Goal: Information Seeking & Learning: Understand process/instructions

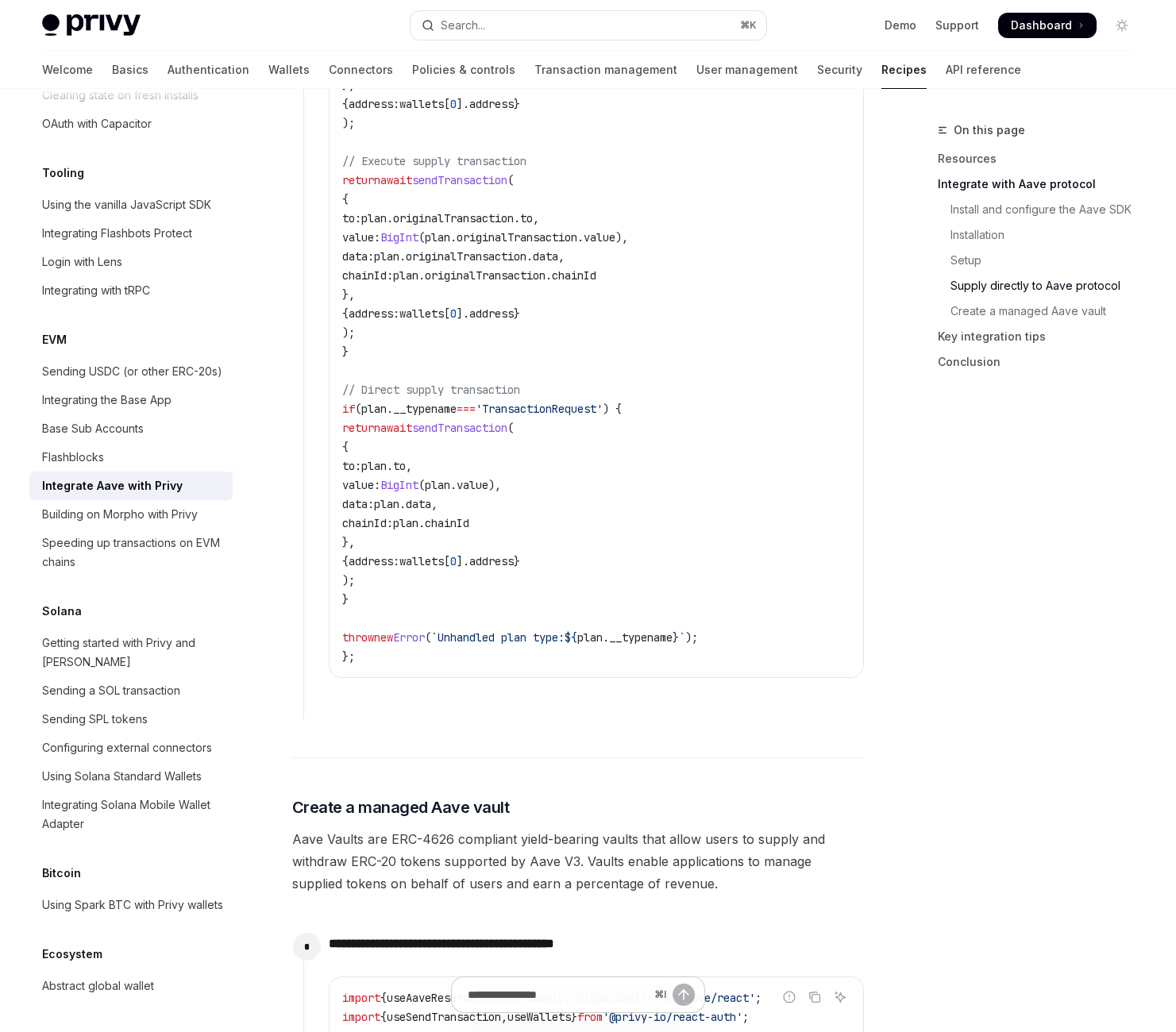
scroll to position [2342, 0]
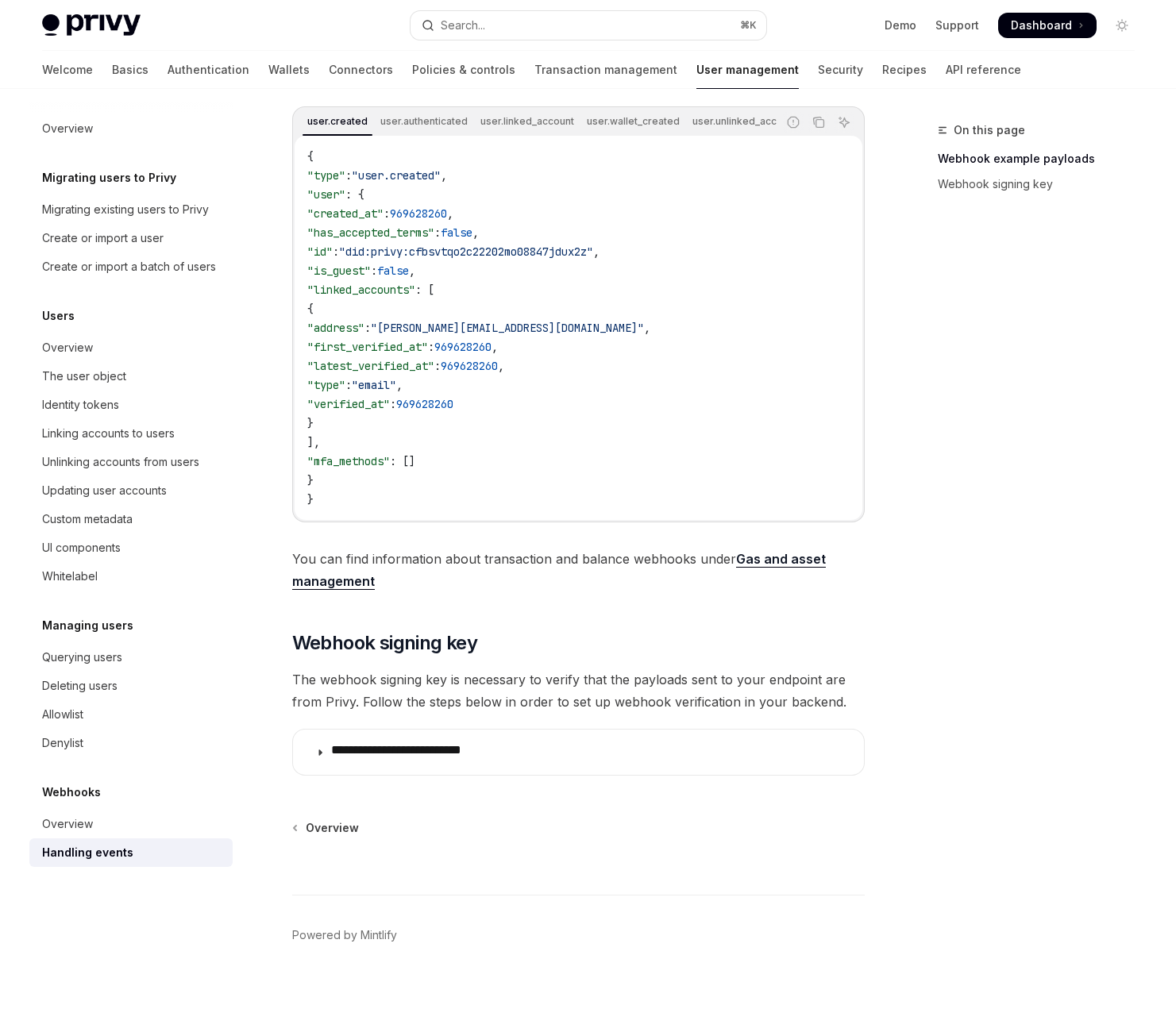
scroll to position [877, 0]
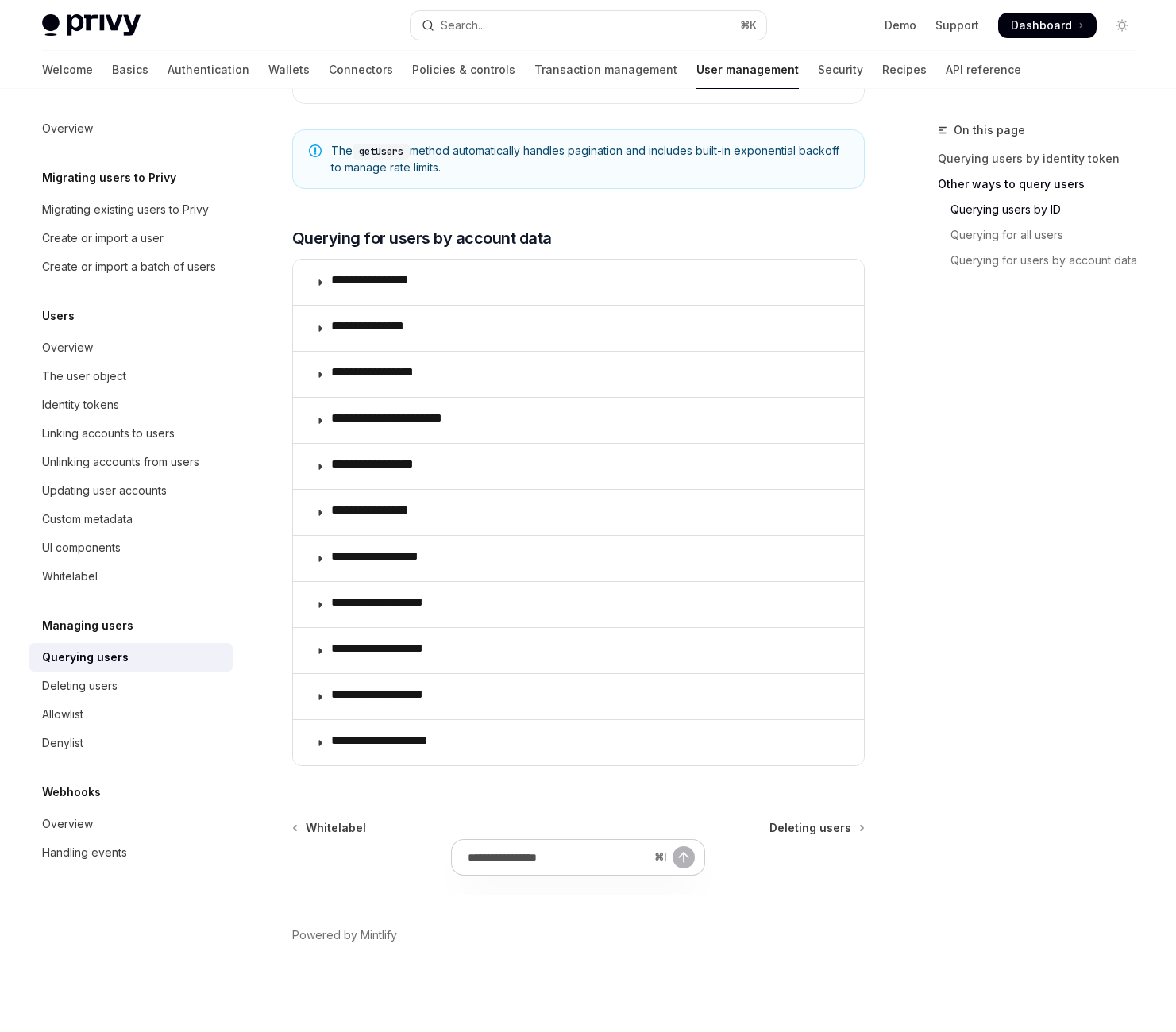
scroll to position [1017, 0]
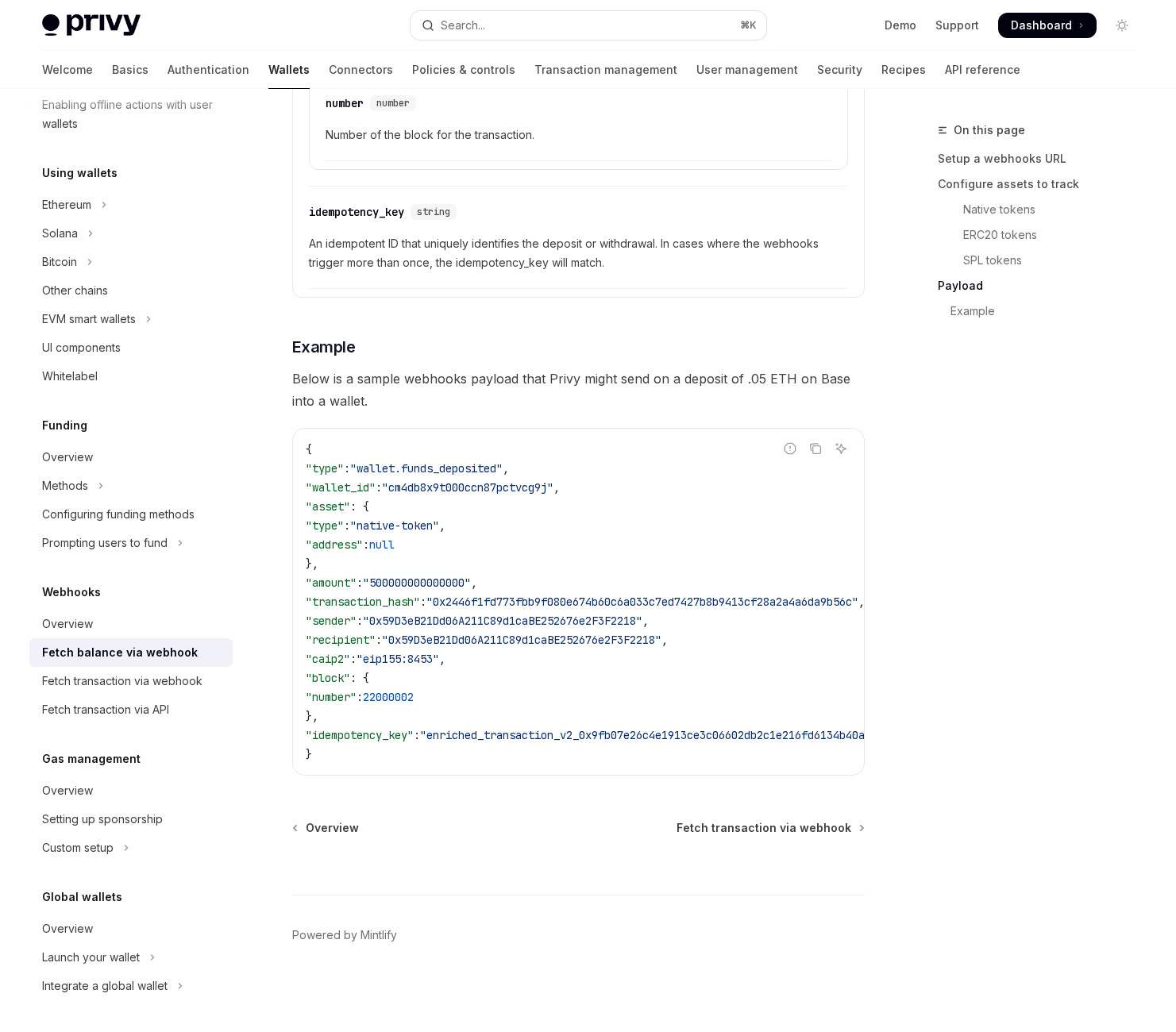
scroll to position [4163, 0]
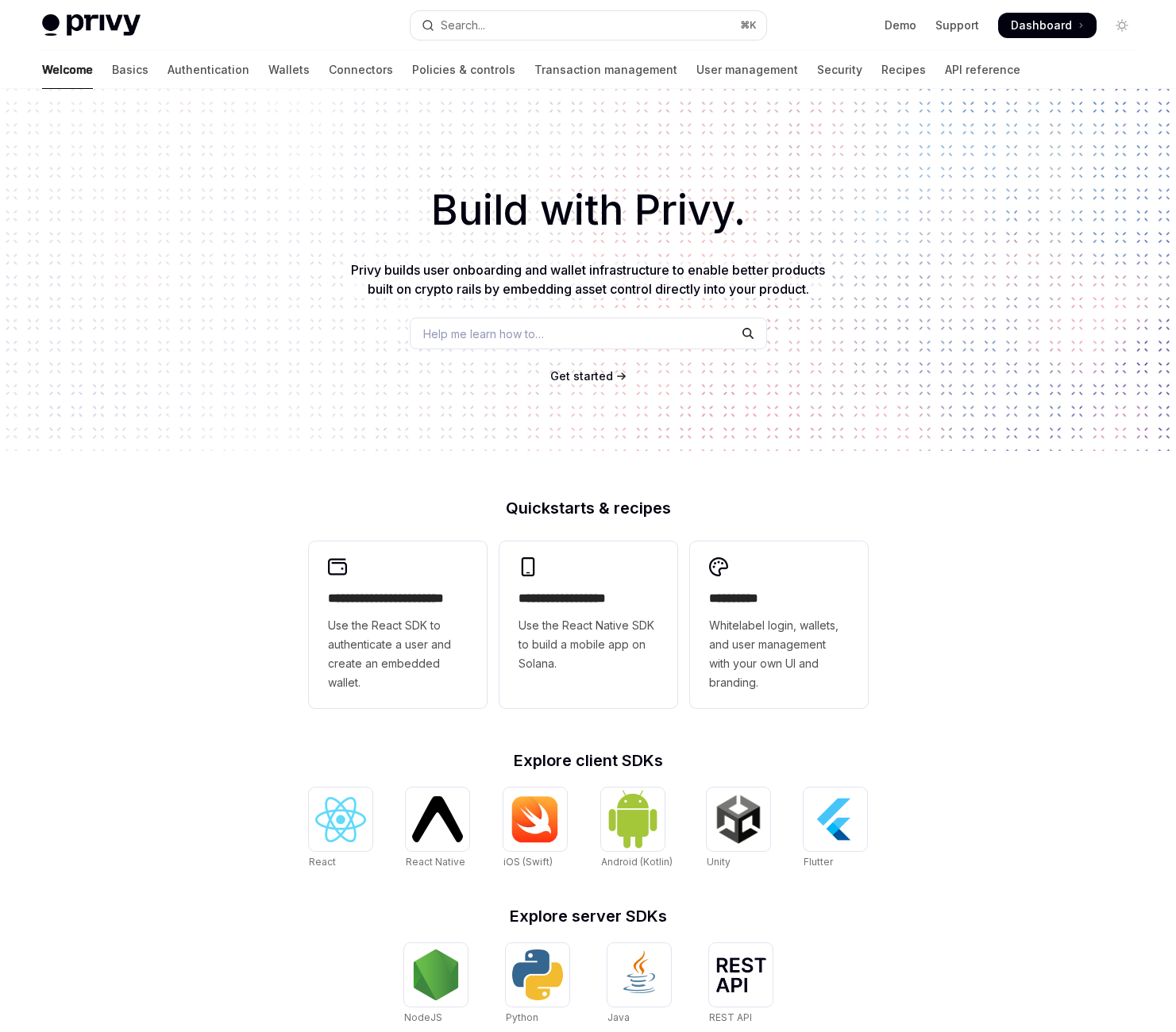
type textarea "*"
click at [544, 38] on button "Search... ⌘ K" at bounding box center [588, 25] width 355 height 29
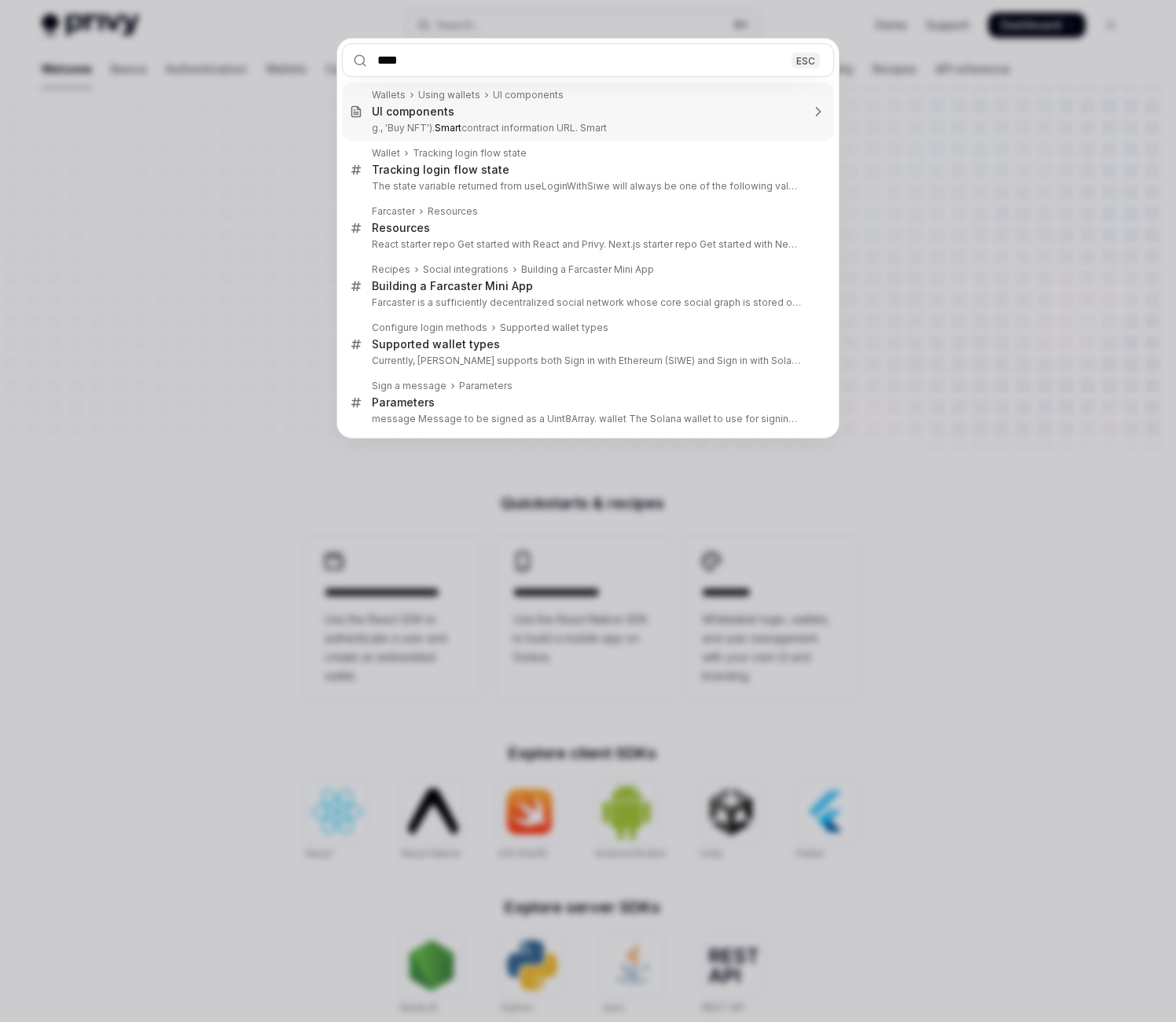
type input "*****"
type textarea "*"
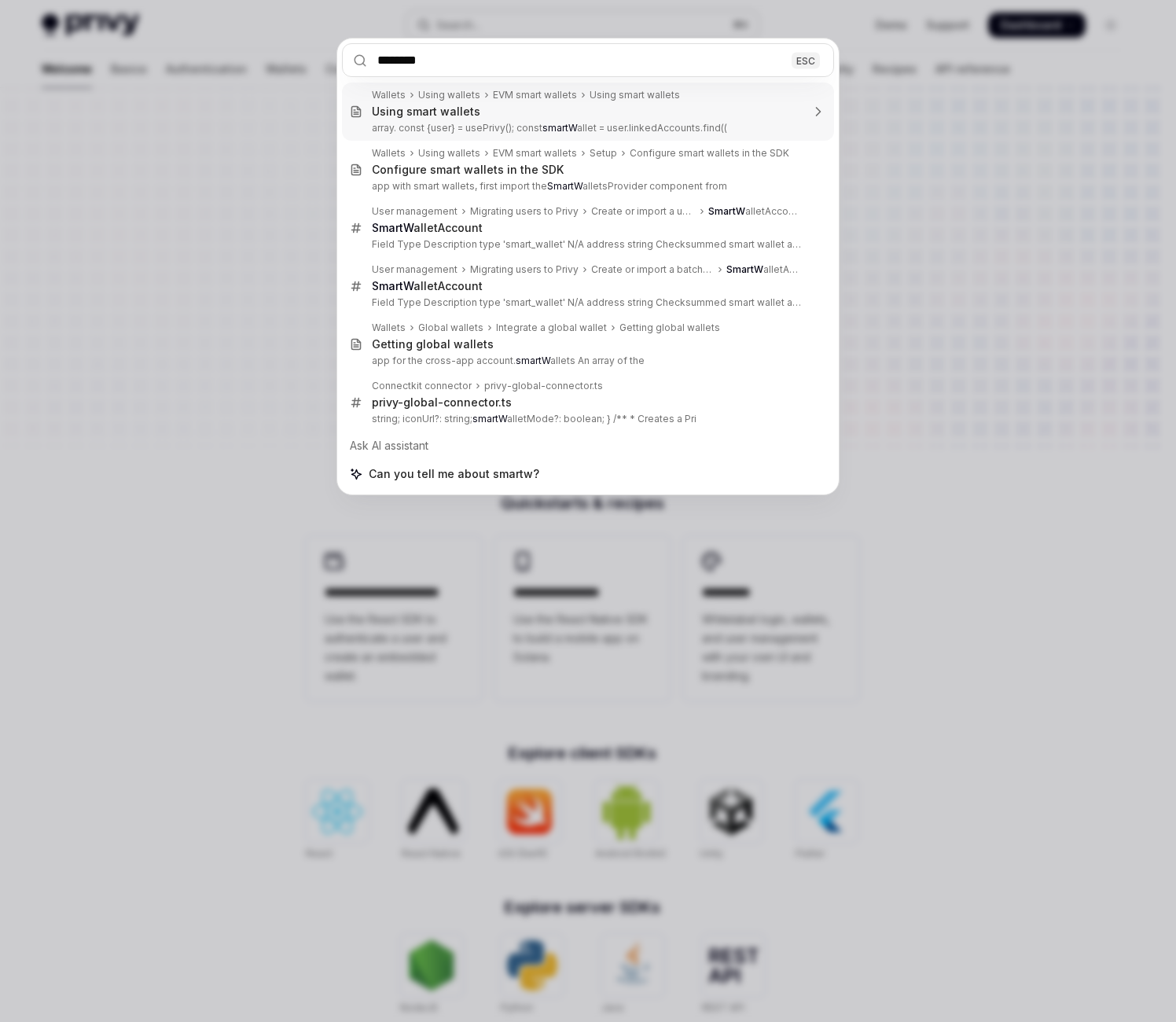
type input "*********"
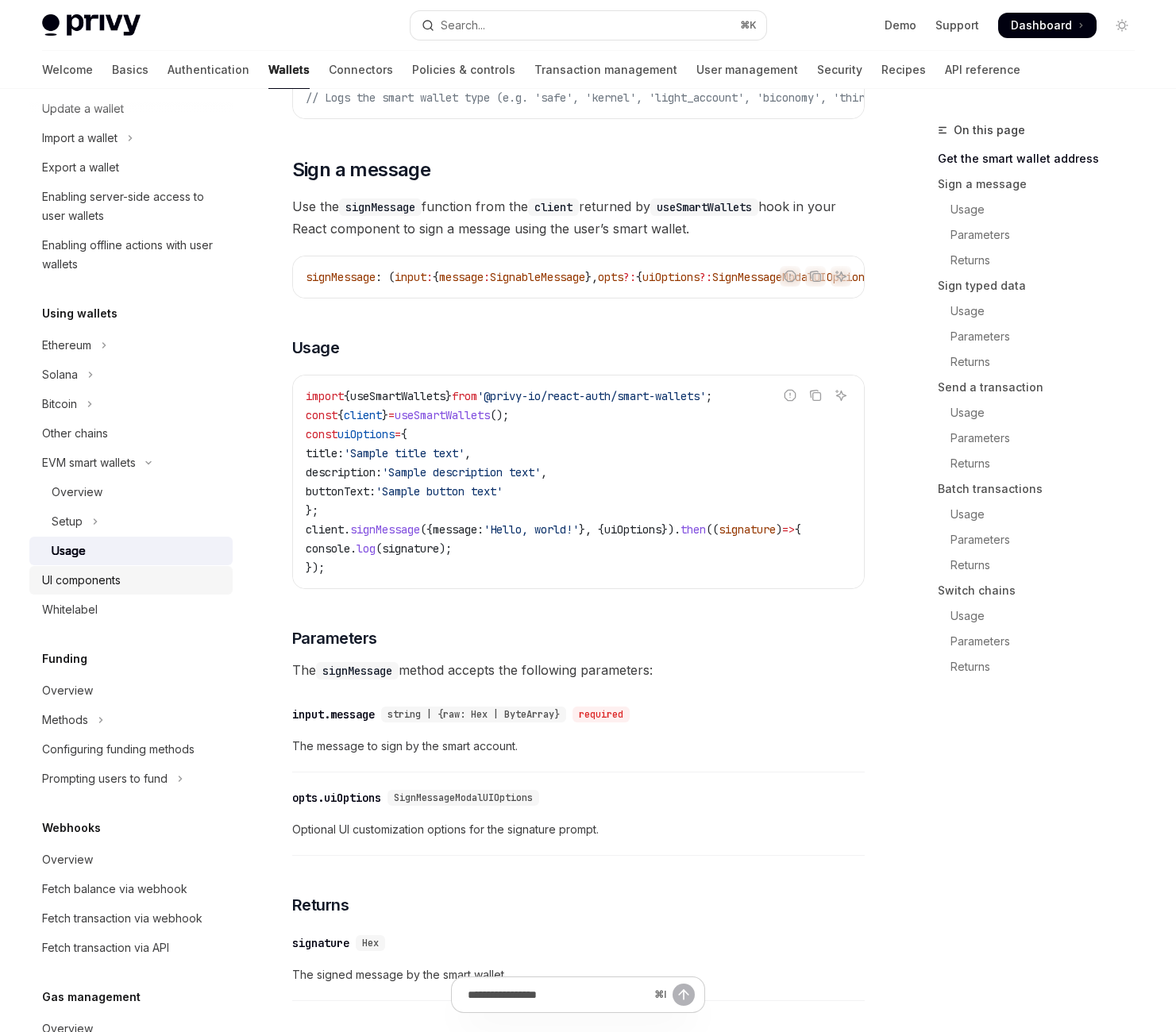
scroll to position [199, 0]
click at [136, 470] on div "EVM smart wallets" at bounding box center [89, 460] width 94 height 19
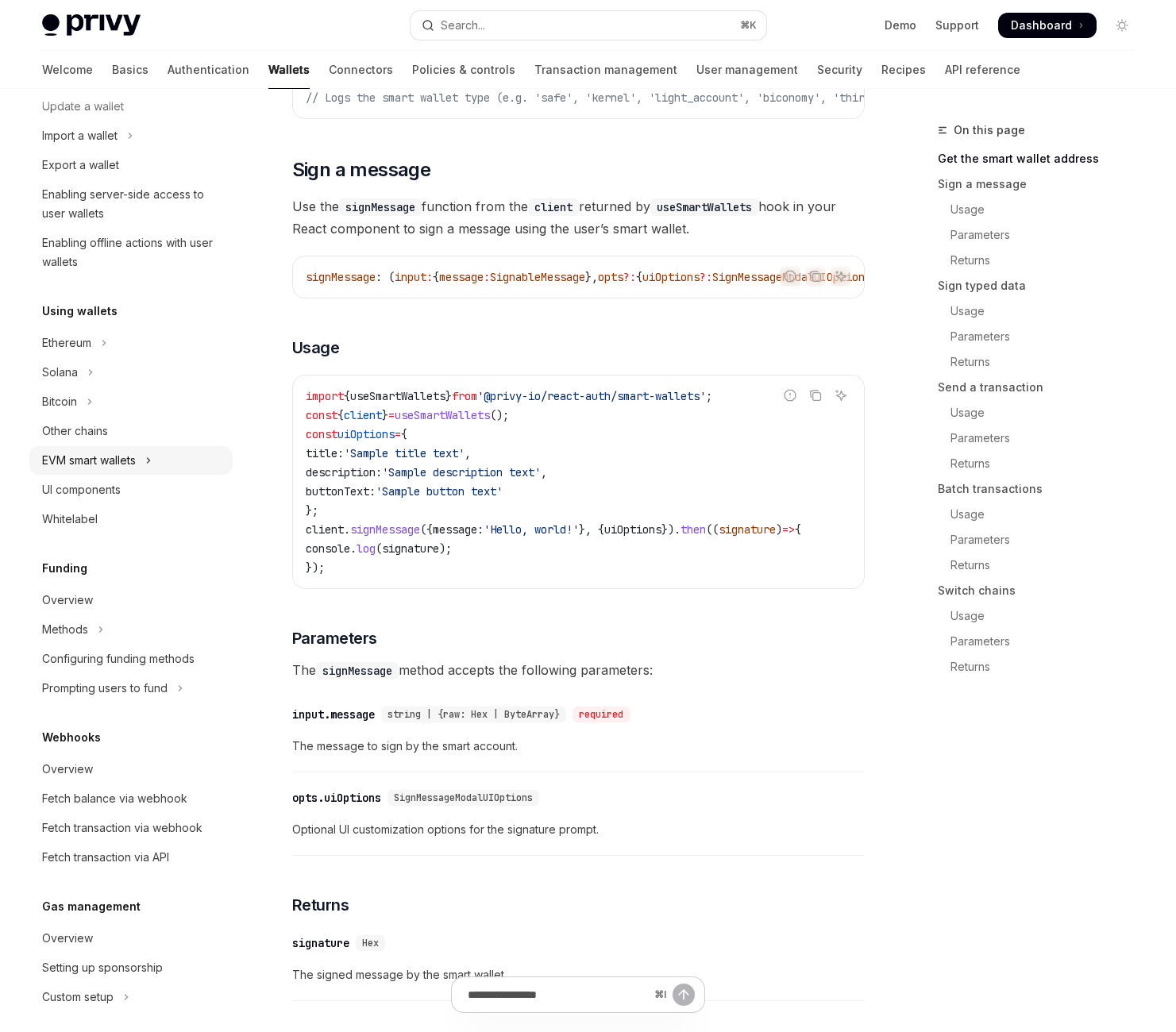
click at [136, 470] on div "EVM smart wallets" at bounding box center [89, 460] width 94 height 19
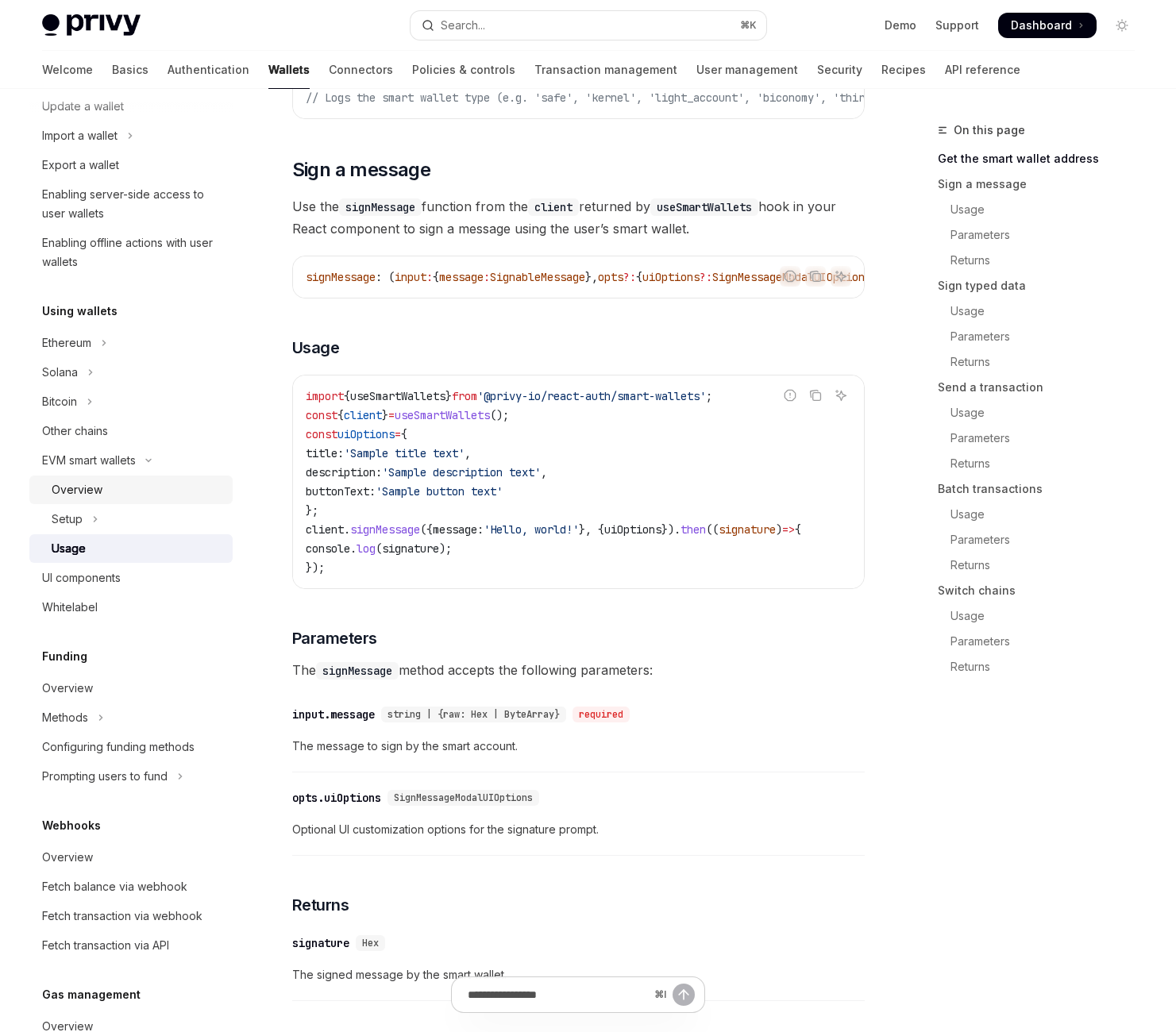
click at [151, 499] on div "Overview" at bounding box center [137, 489] width 172 height 19
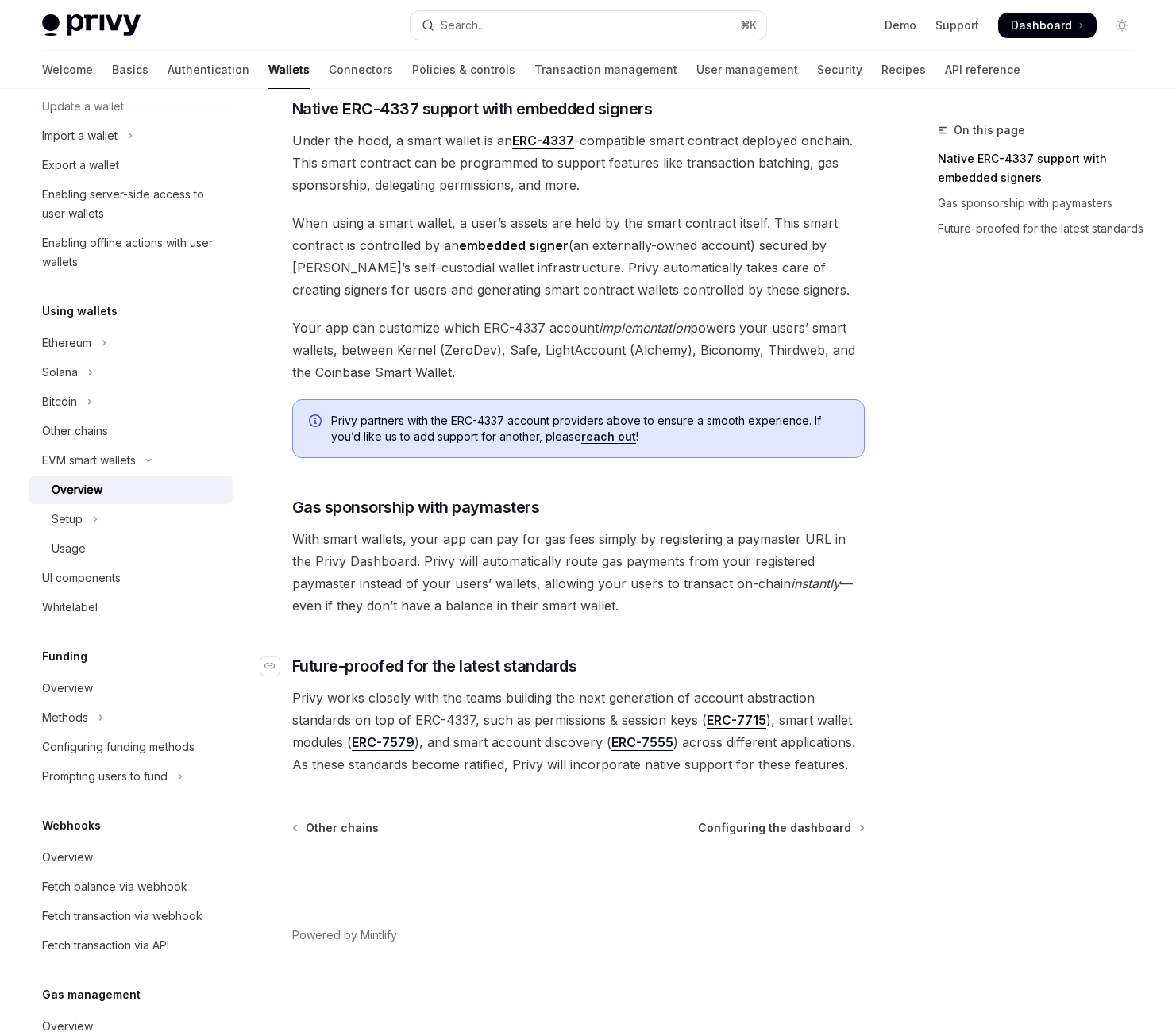
scroll to position [1656, 0]
click at [162, 534] on button "Setup" at bounding box center [131, 519] width 203 height 29
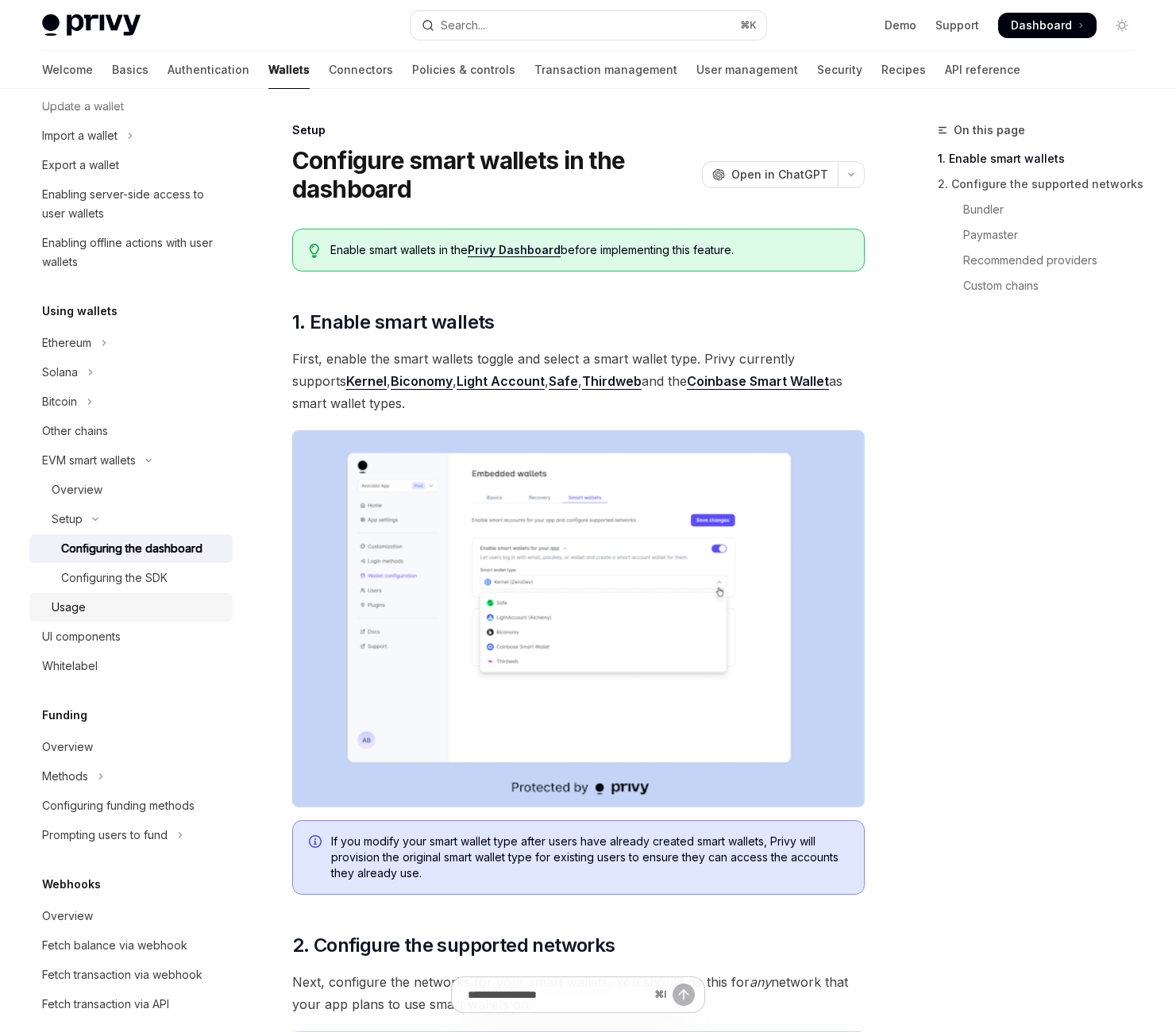
click at [177, 617] on div "Usage" at bounding box center [137, 607] width 172 height 19
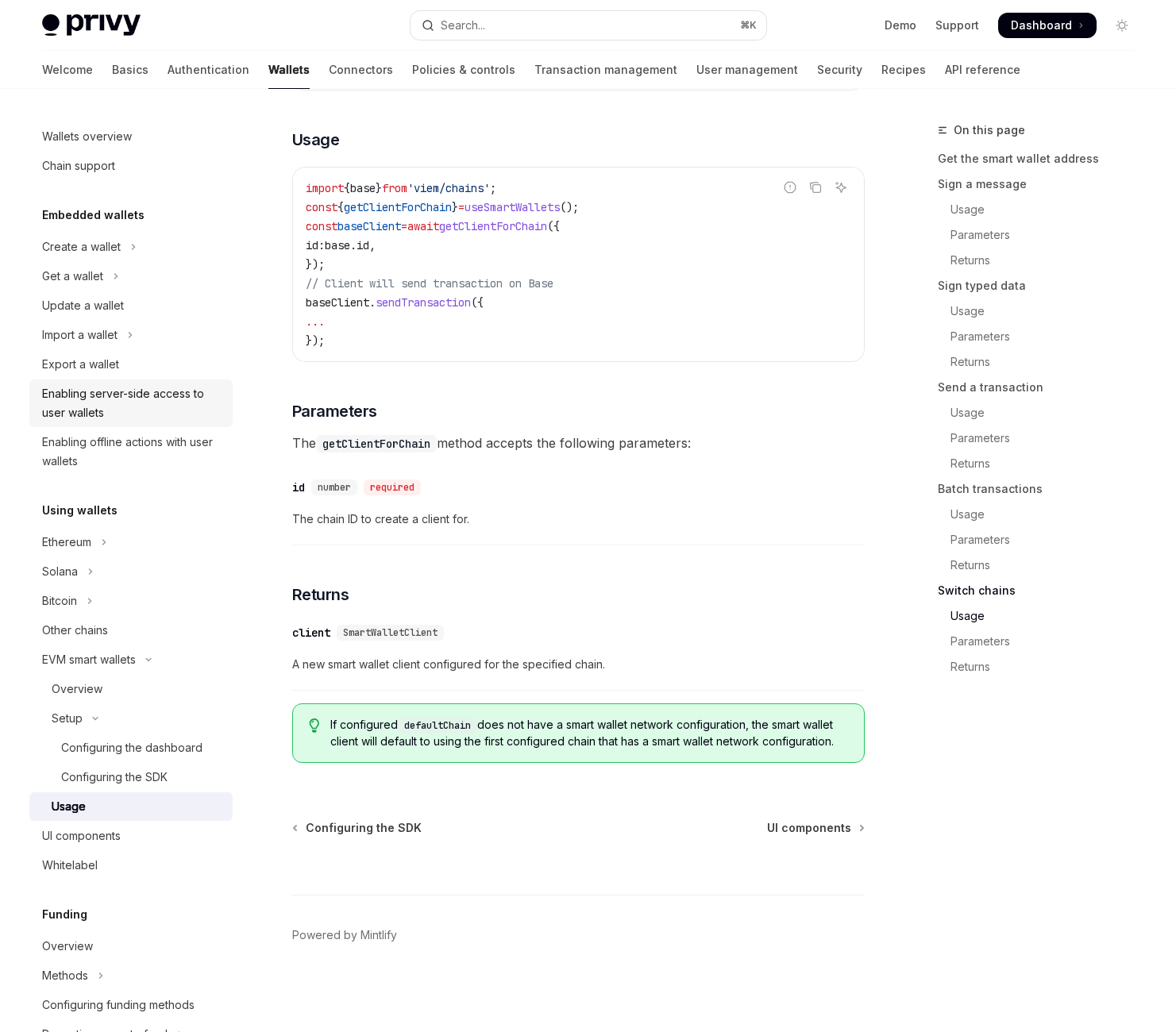
click at [201, 422] on div "Enabling server-side access to user wallets" at bounding box center [132, 403] width 181 height 38
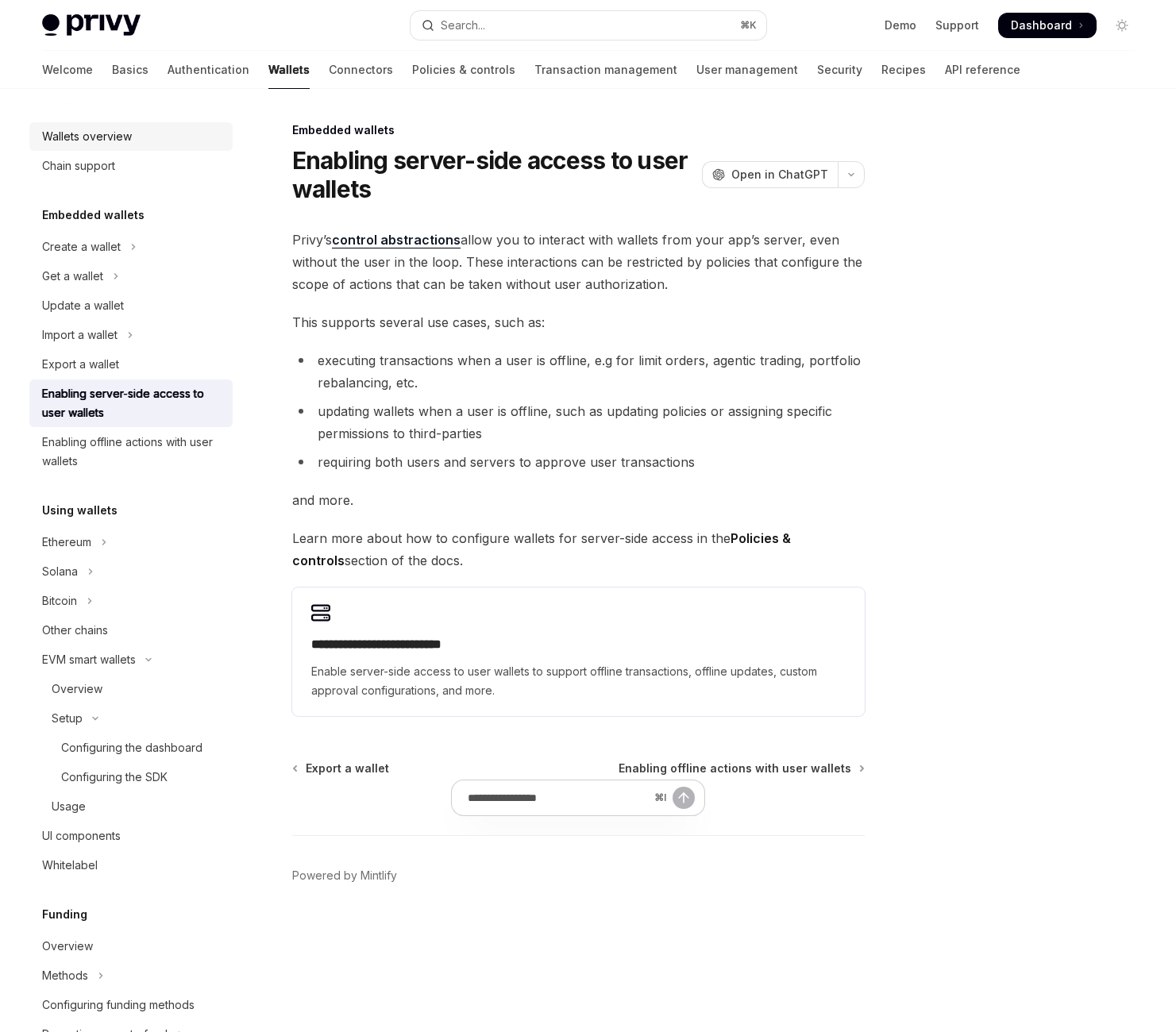
click at [132, 146] on div "Wallets overview" at bounding box center [87, 136] width 90 height 19
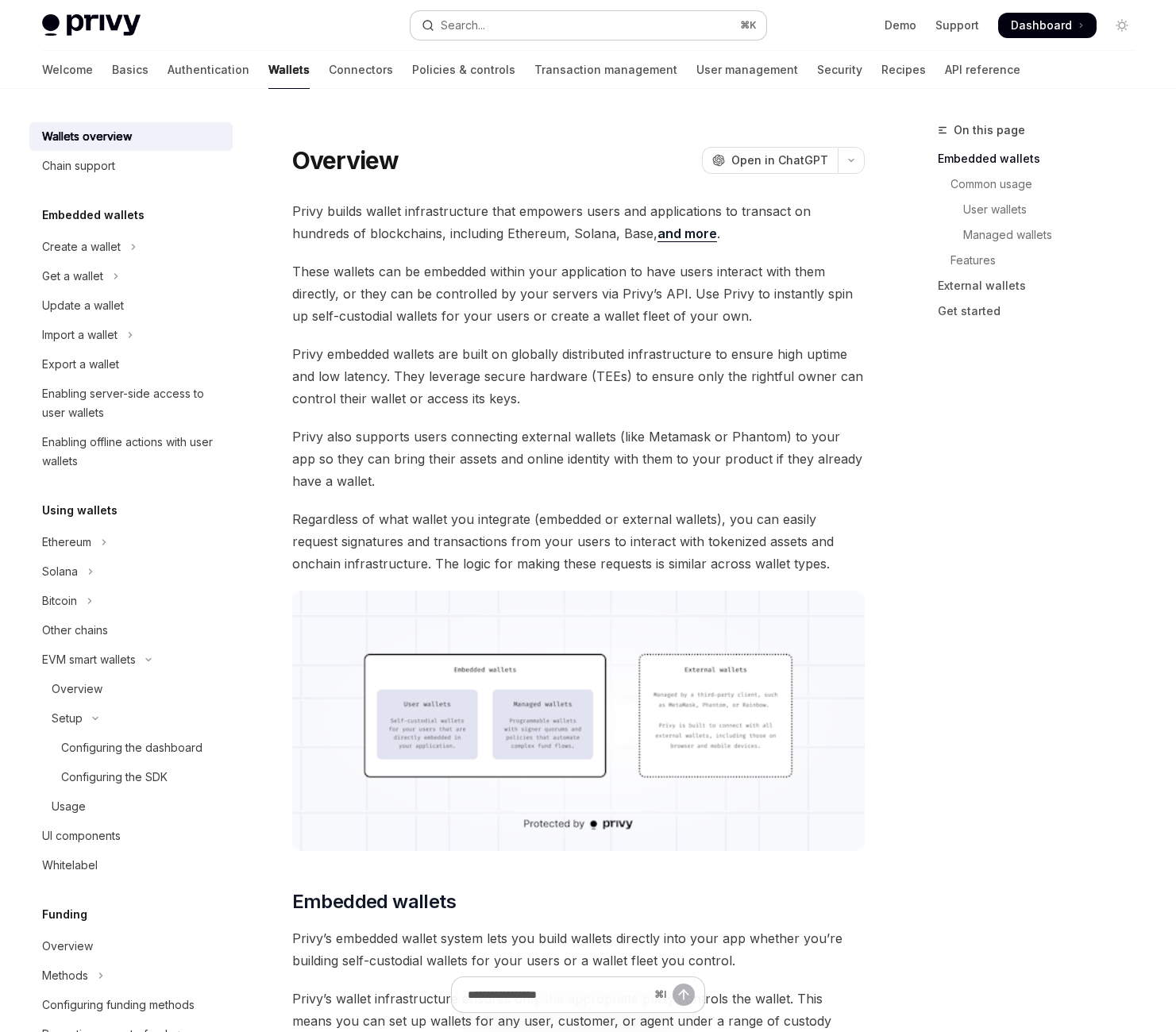
click at [583, 39] on button "Search... ⌘ K" at bounding box center [588, 25] width 355 height 29
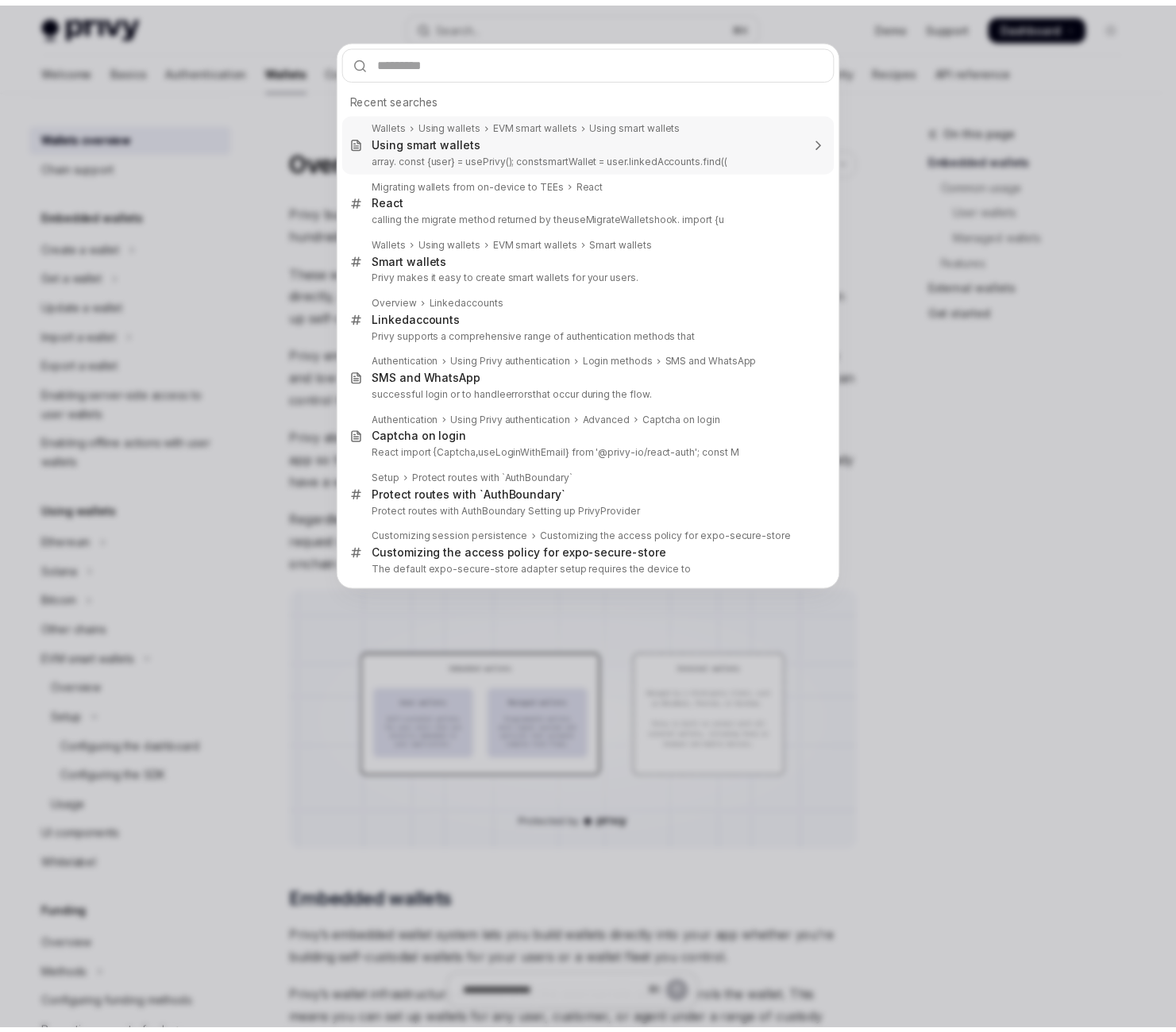
scroll to position [111, 0]
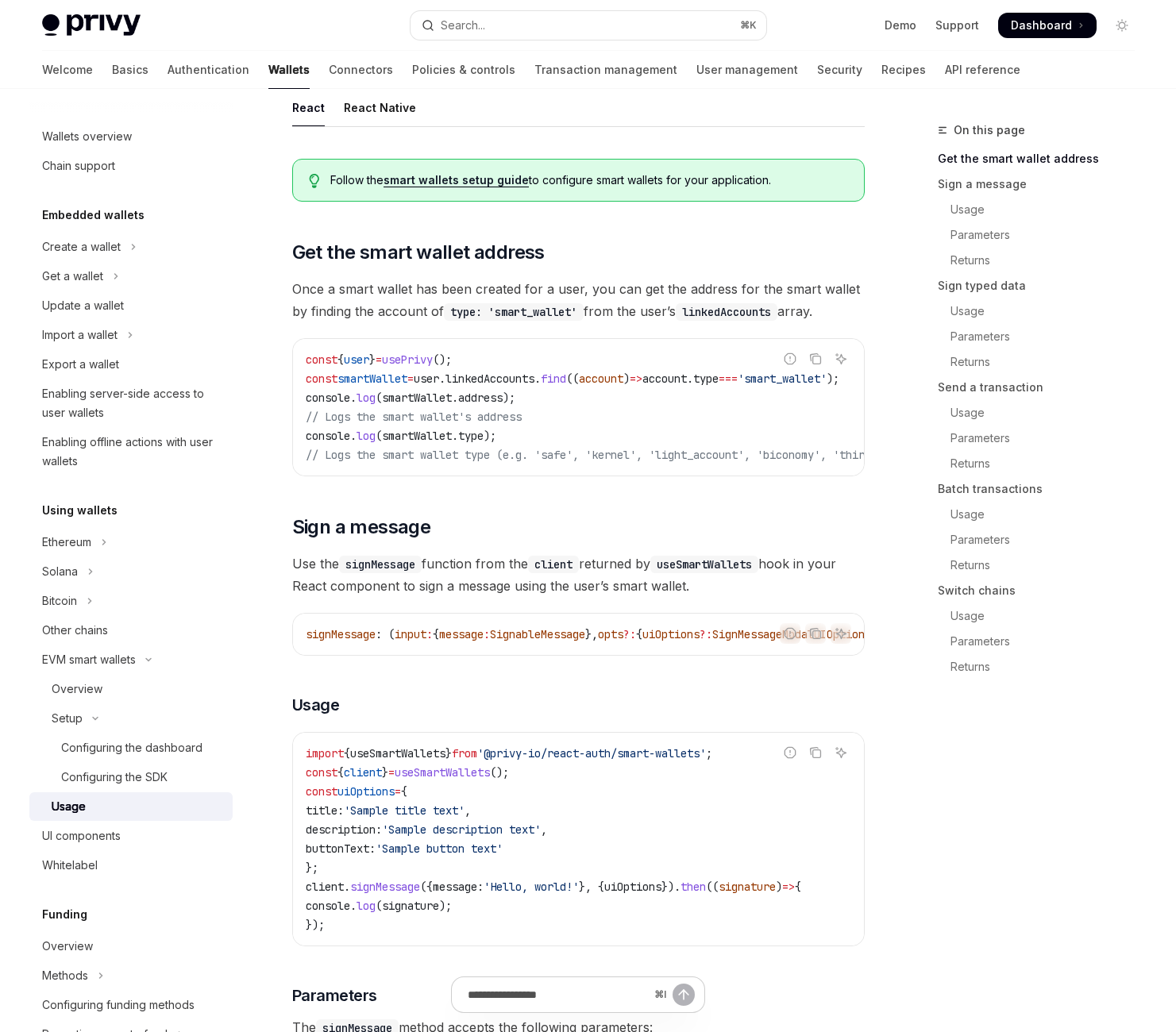
click at [529, 187] on link "smart wallets setup guide" at bounding box center [456, 180] width 145 height 14
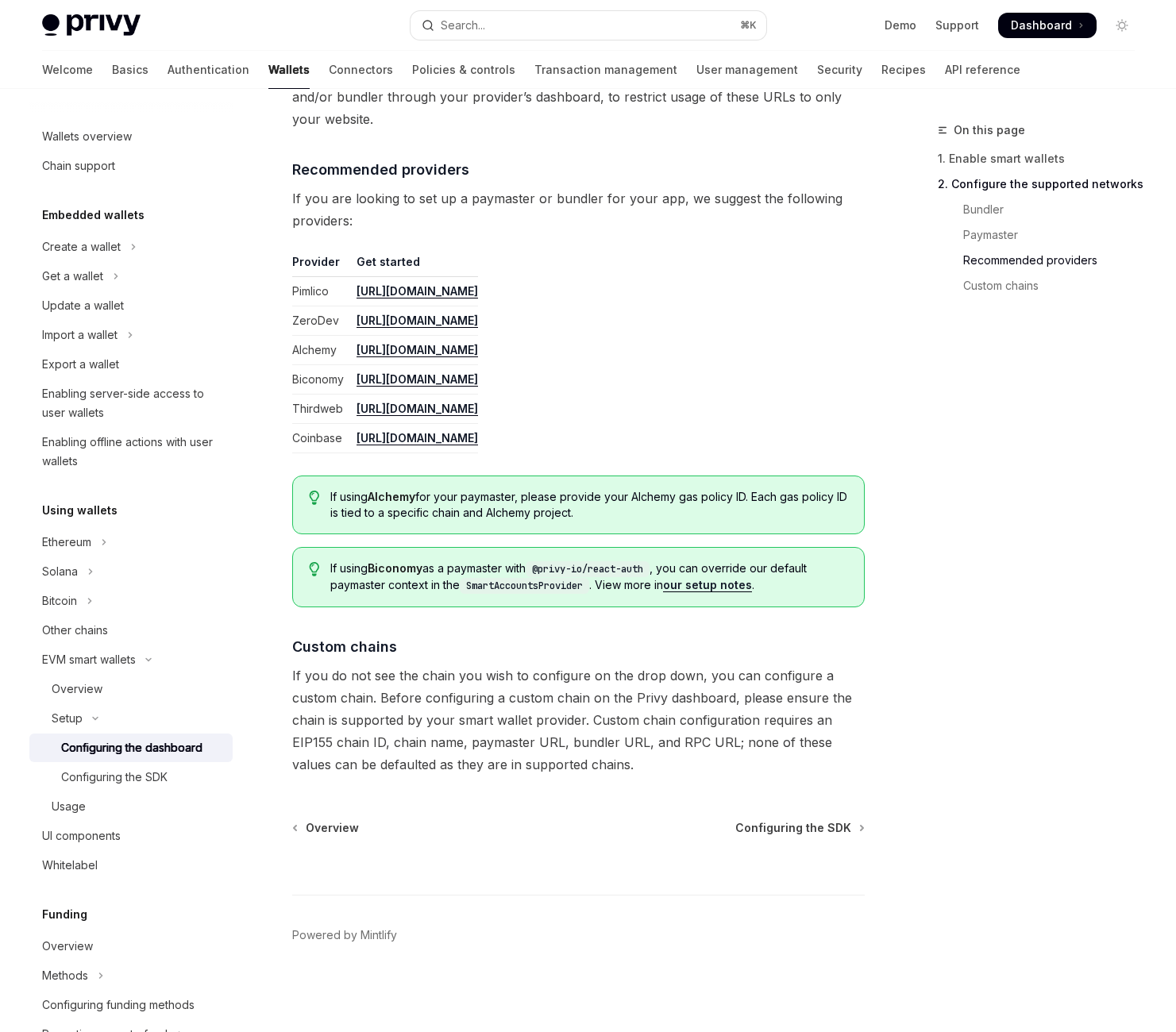
scroll to position [2607, 0]
click at [735, 820] on span "Configuring the SDK" at bounding box center [792, 828] width 115 height 16
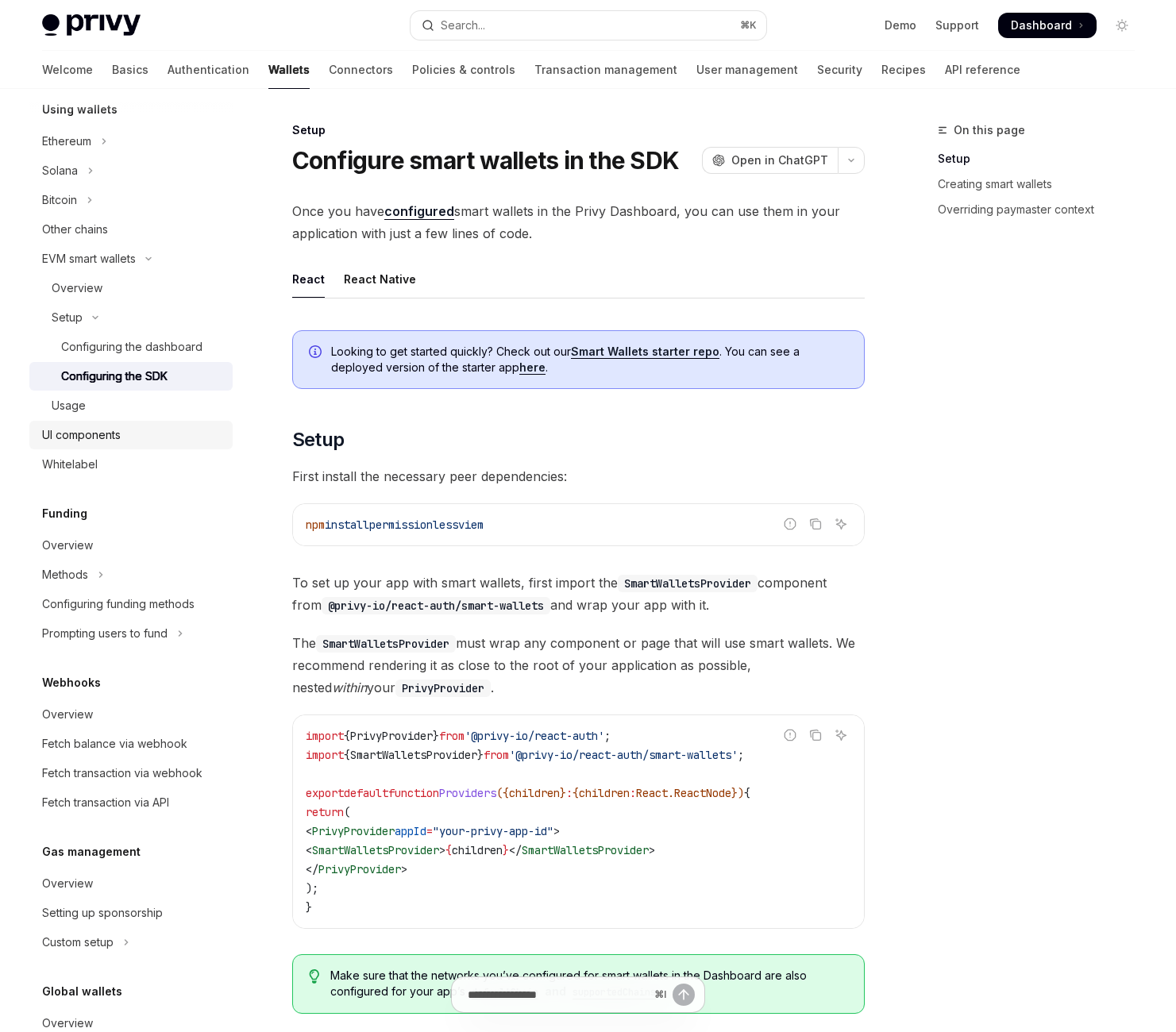
scroll to position [403, 0]
click at [203, 413] on div "Usage" at bounding box center [137, 404] width 172 height 19
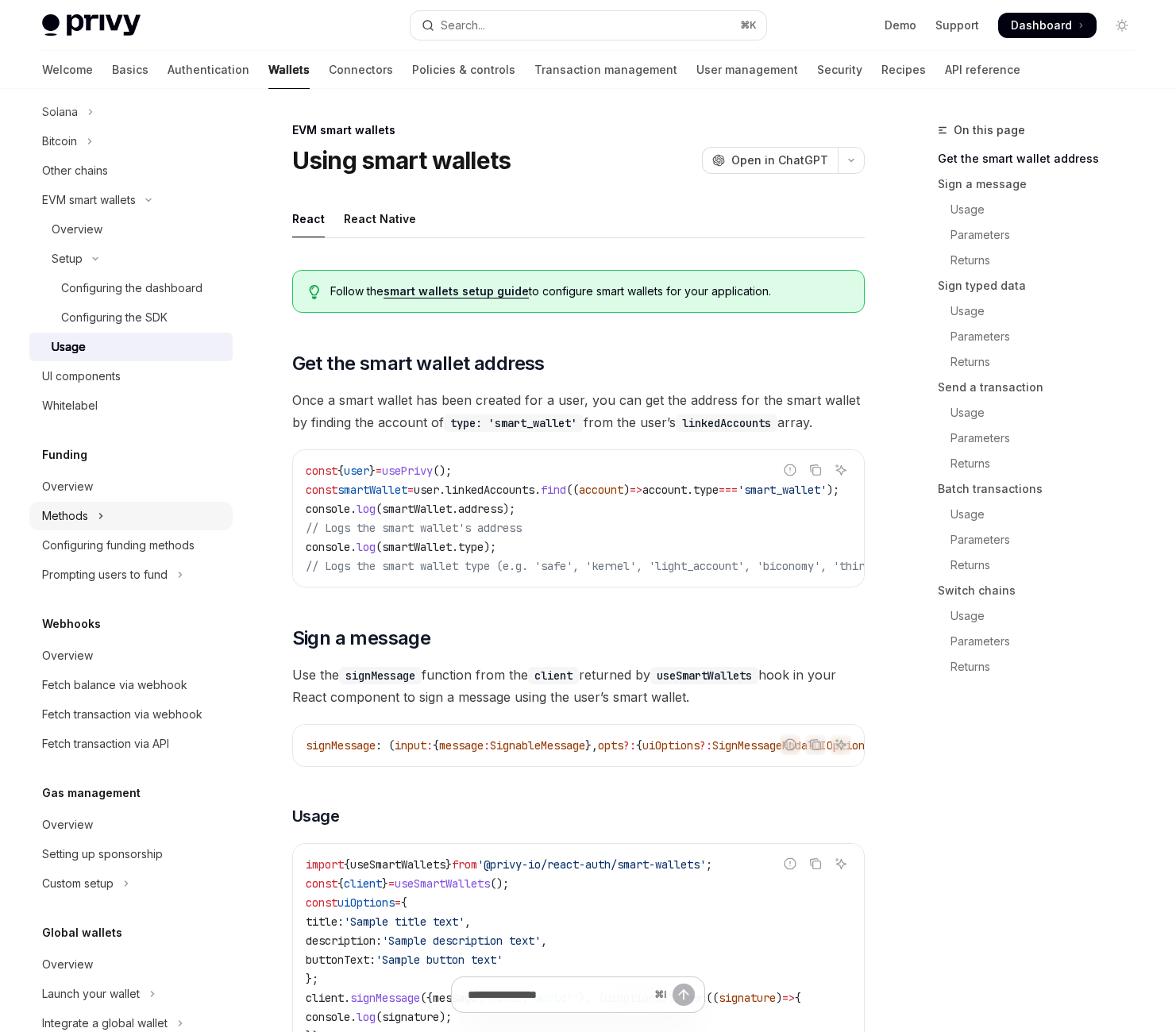
scroll to position [466, 0]
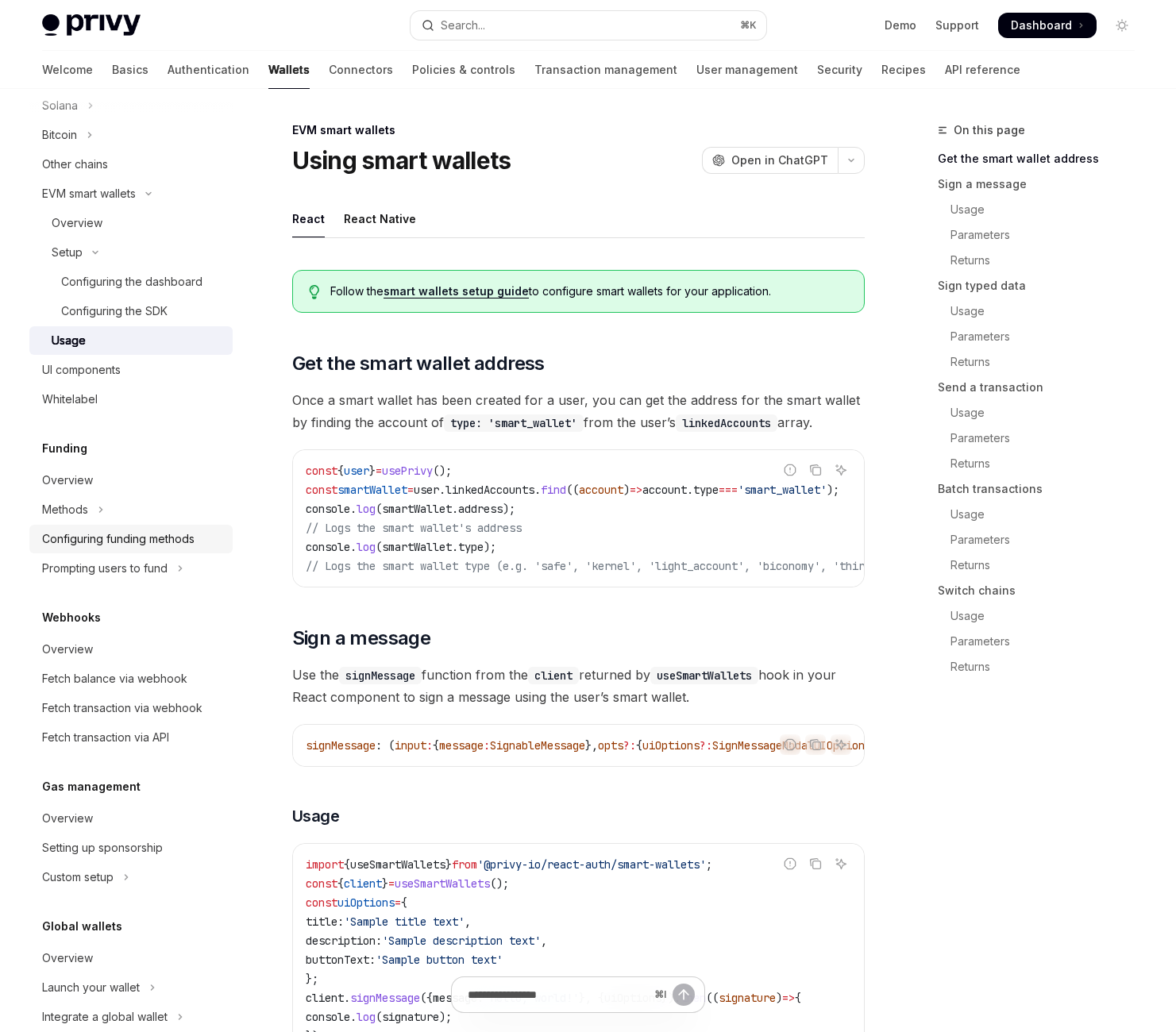
click at [194, 549] on div "Configuring funding methods" at bounding box center [118, 539] width 152 height 19
type textarea "*"
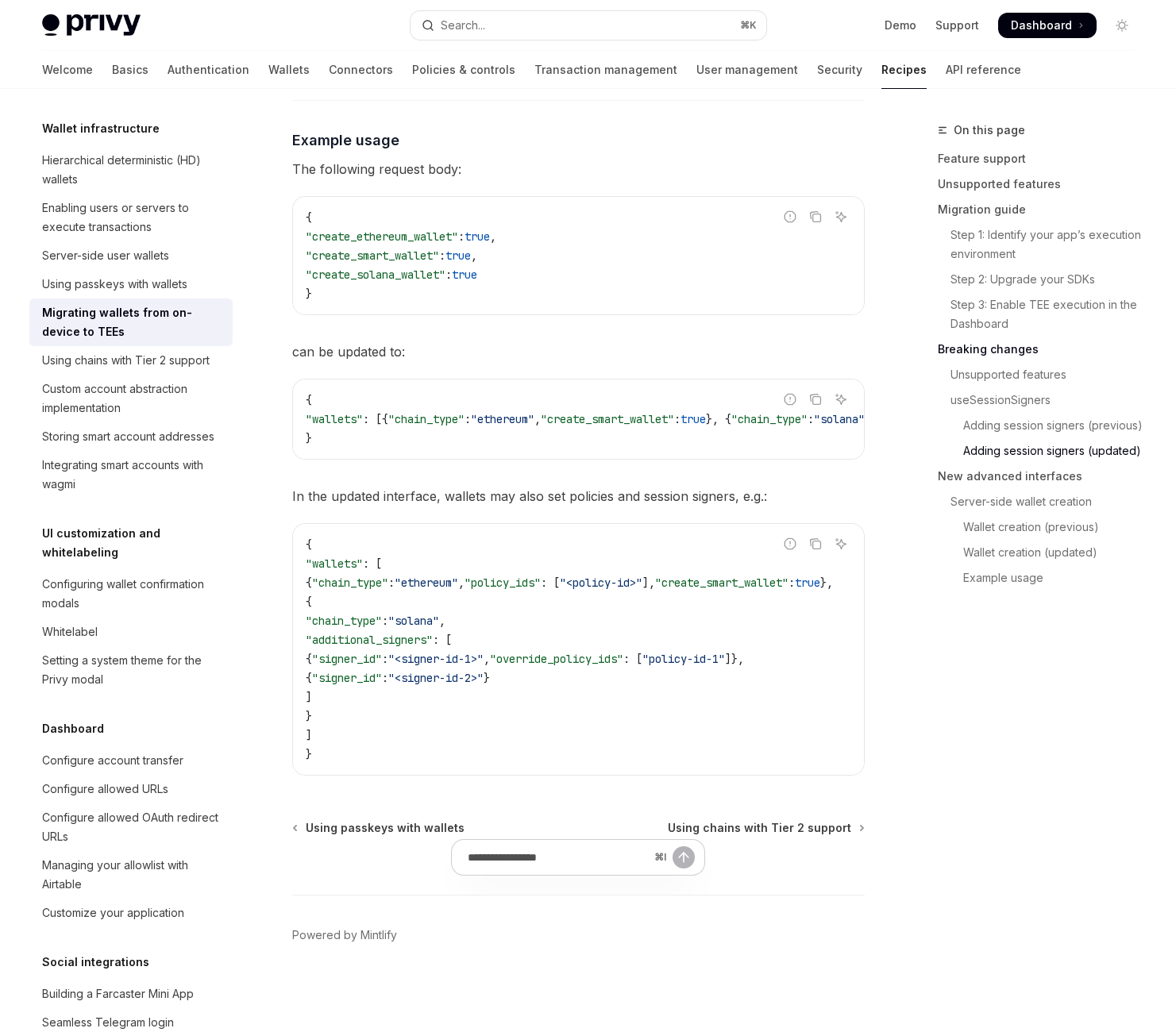
scroll to position [6791, 0]
click at [162, 237] on div "Enabling users or servers to execute transactions" at bounding box center [132, 217] width 181 height 38
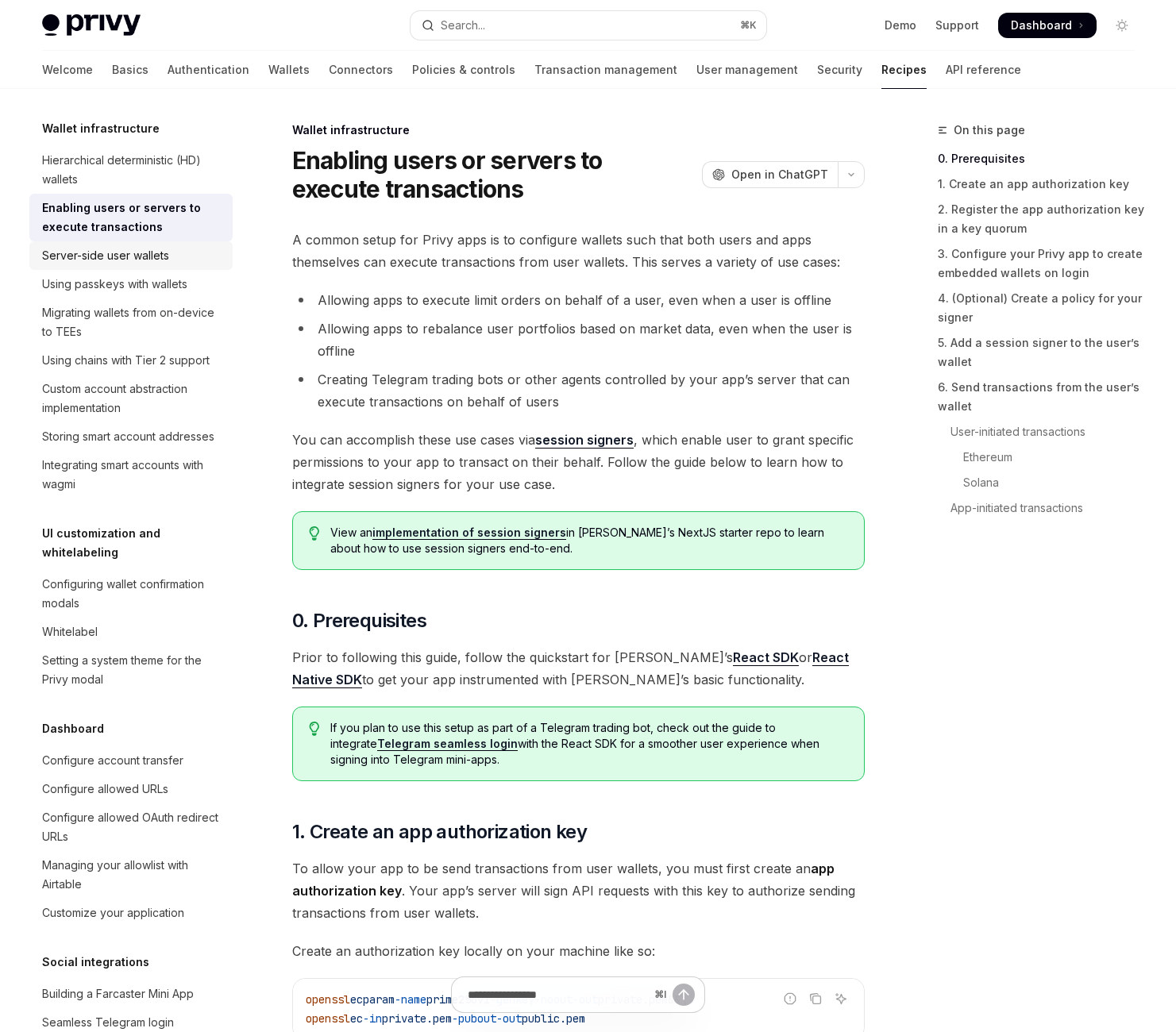
click at [169, 265] on div "Server-side user wallets" at bounding box center [106, 255] width 127 height 19
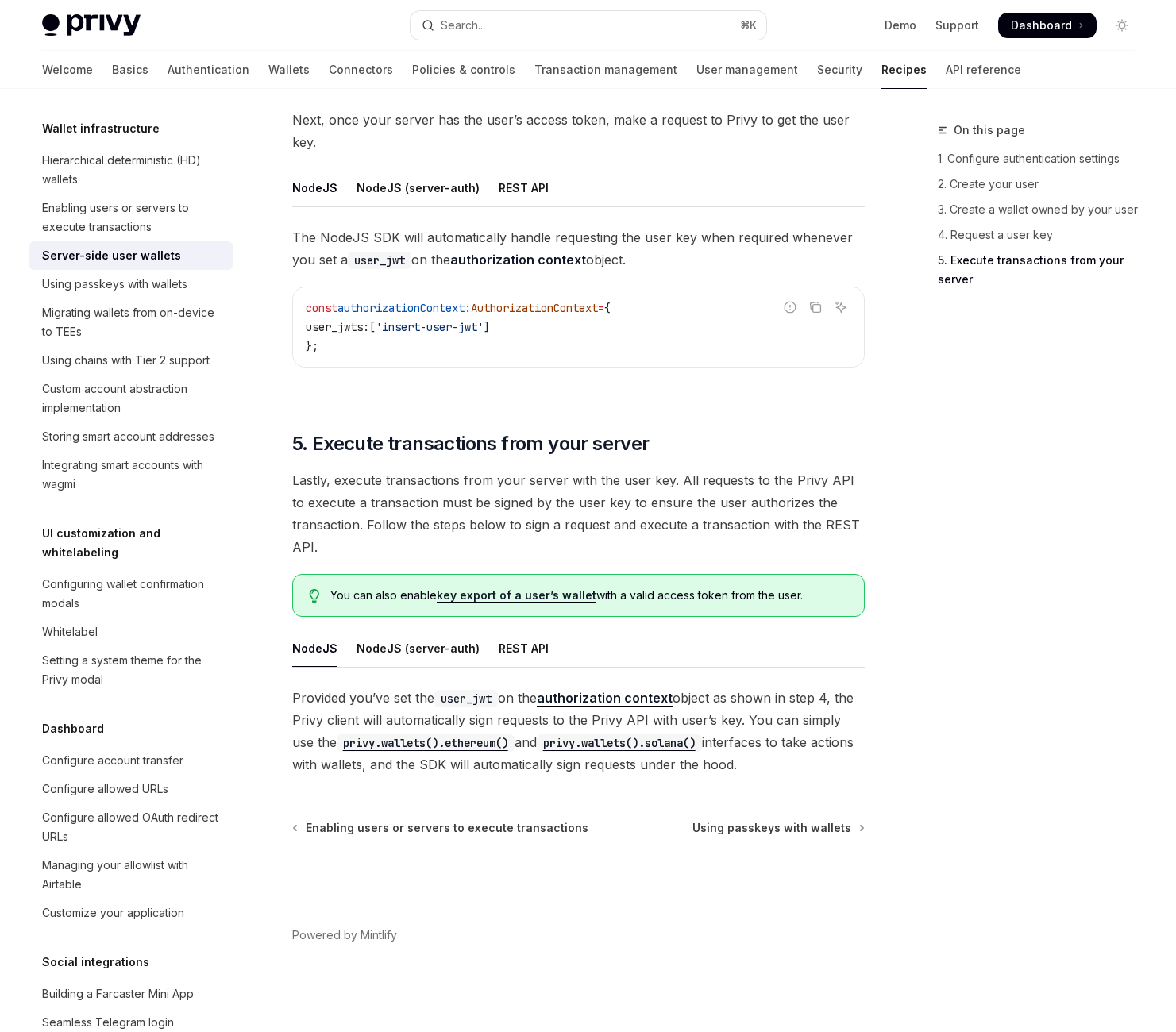
scroll to position [4565, 0]
click at [479, 629] on div "NodeJS (server-auth)" at bounding box center [417, 648] width 123 height 37
type textarea "*"
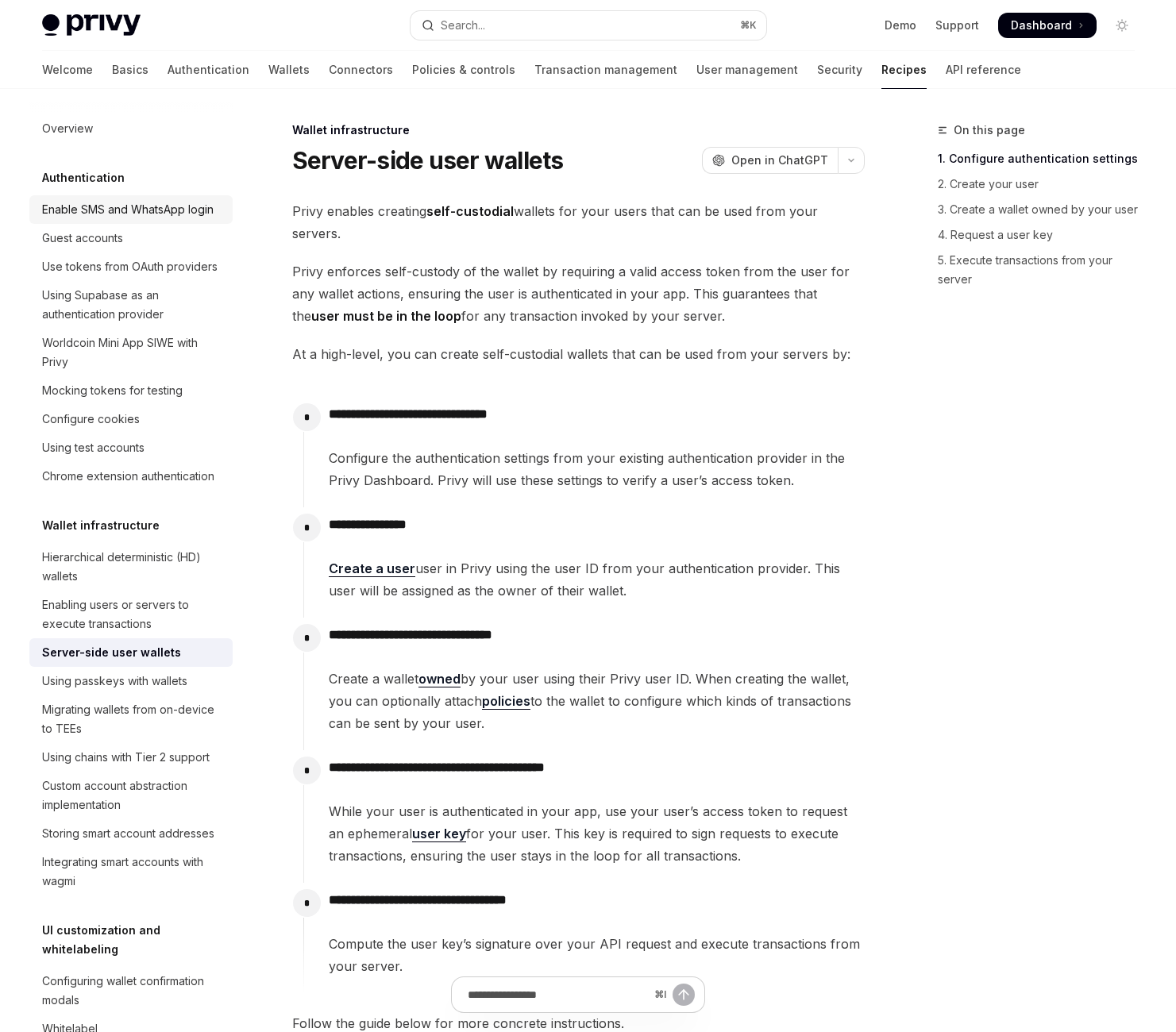
click at [119, 219] on div "Enable SMS and WhatsApp login" at bounding box center [128, 209] width 172 height 19
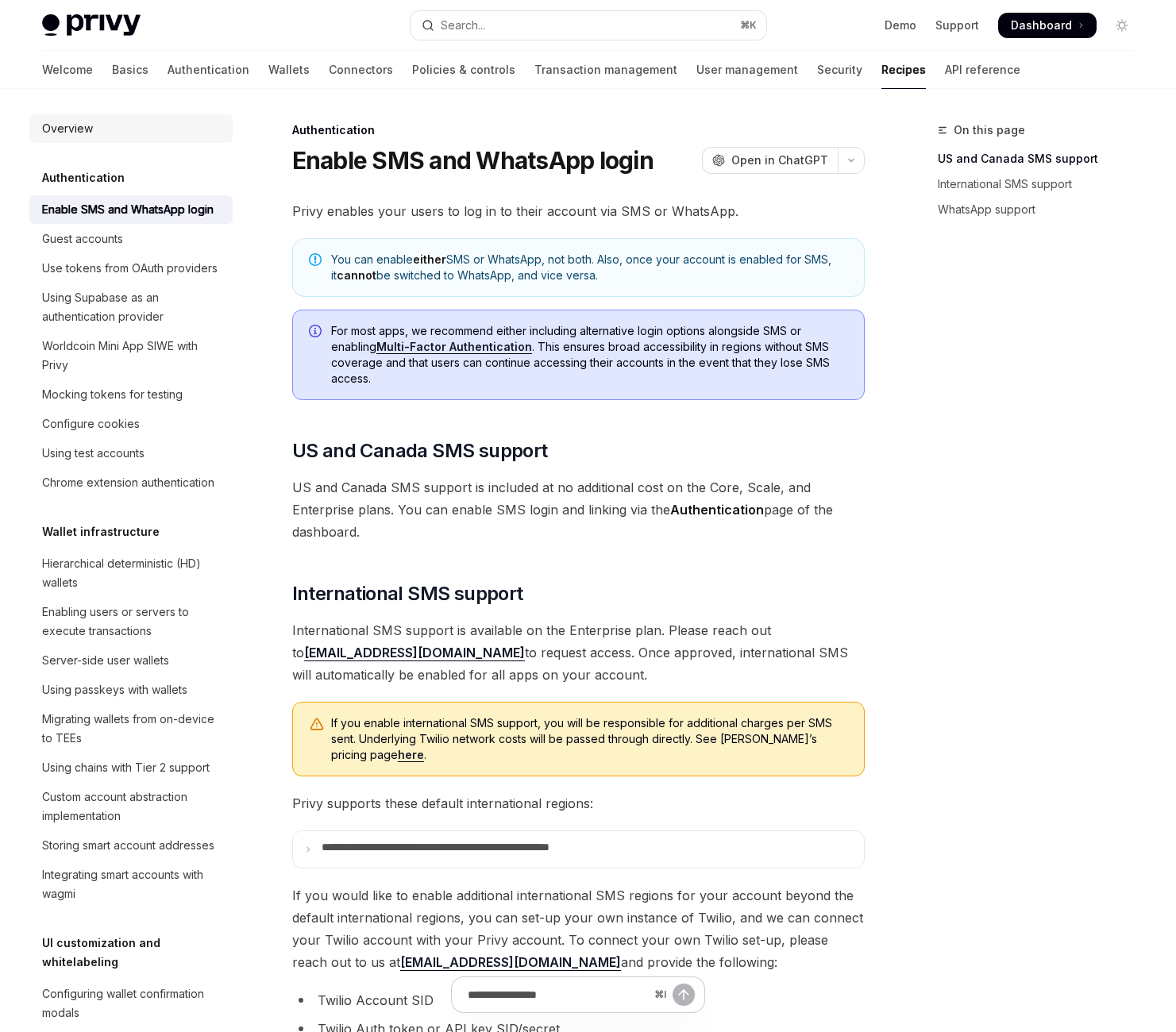
click at [110, 138] on div "Overview" at bounding box center [132, 128] width 181 height 19
type textarea "*"
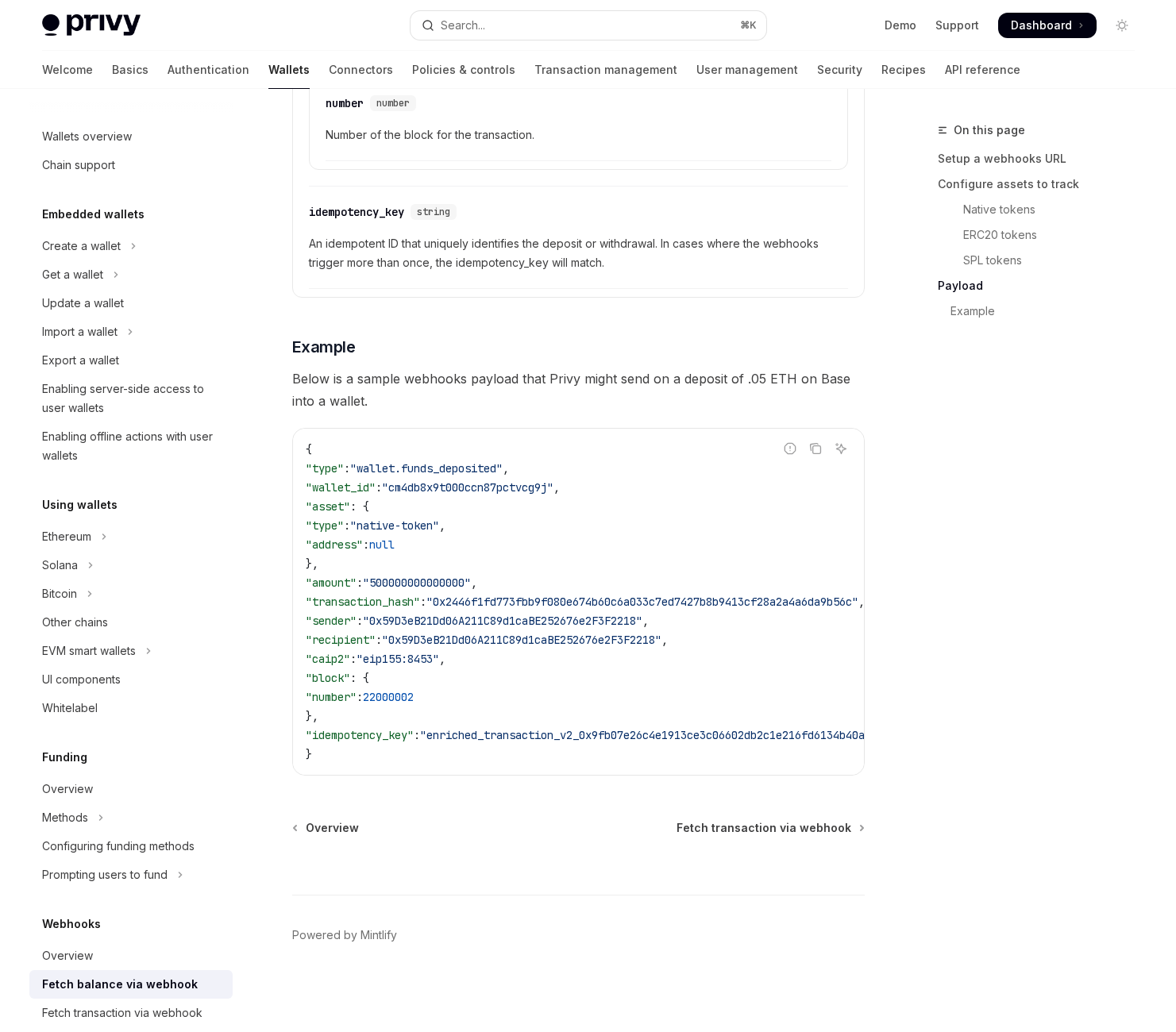
scroll to position [414, 0]
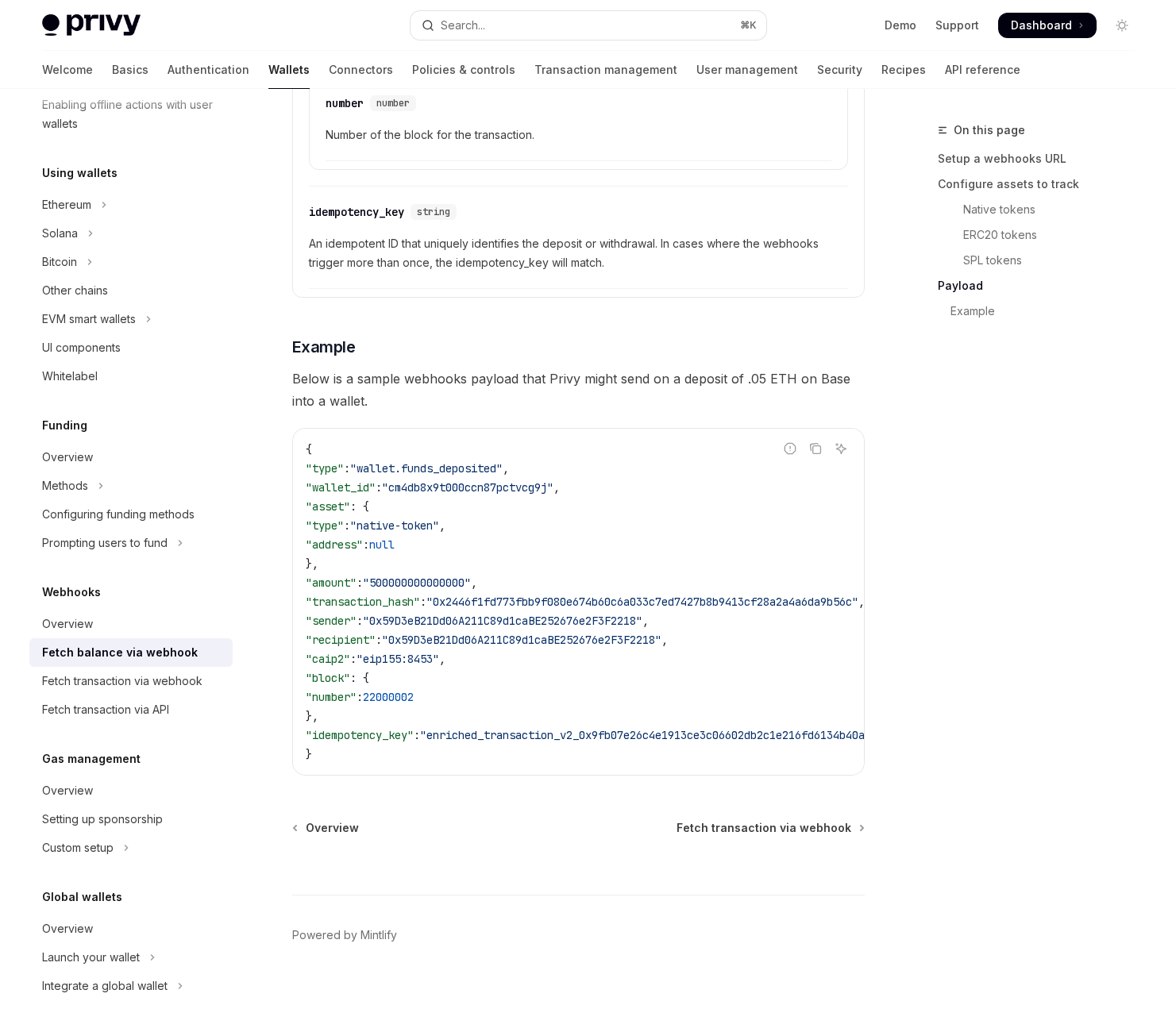
click at [661, 632] on span ""0x59D3eB21Dd06A211C89d1caBE252676e2F3F2218"" at bounding box center [521, 639] width 279 height 14
click at [667, 595] on span ""0x2446f1fd773fbb9f080e674b60c6a033c7ed7427b8b9413cf28a2a4a6da9b56c"" at bounding box center [642, 602] width 432 height 14
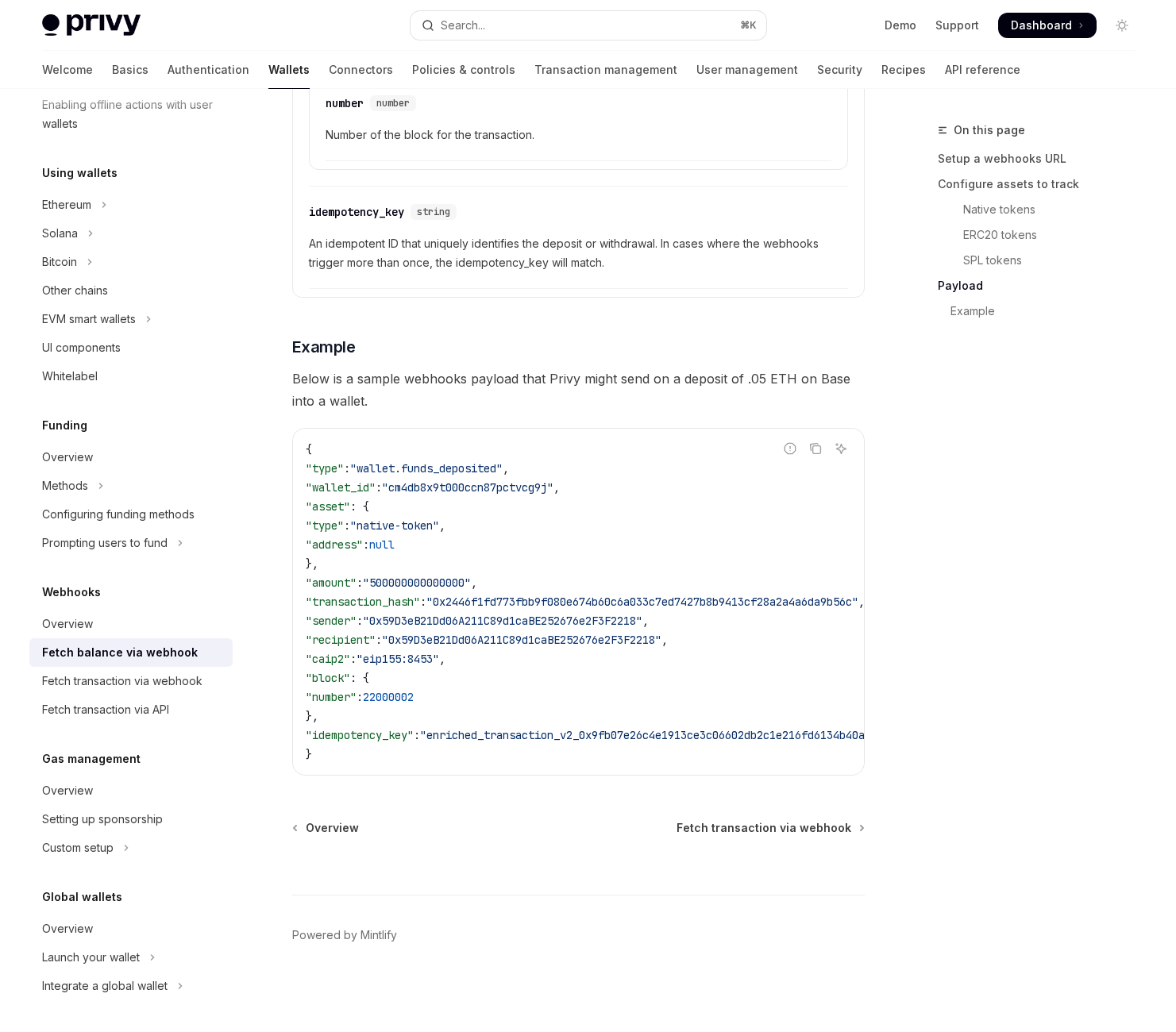
click at [707, 595] on span ""0x2446f1fd773fbb9f080e674b60c6a033c7ed7427b8b9413cf28a2a4a6da9b56c"" at bounding box center [642, 602] width 432 height 14
click at [706, 595] on span ""0x2446f1fd773fbb9f080e674b60c6a033c7ed7427b8b9413cf28a2a4a6da9b56c"" at bounding box center [642, 602] width 432 height 14
copy span "0x2446f1fd773fbb9f080e674b60c6a033c7ed7427b8b9413cf28a2a4a6da9b56c"
click at [990, 551] on div "On this page Setup a webhooks URL Configure assets to track Native tokens ERC20…" at bounding box center [1026, 576] width 242 height 912
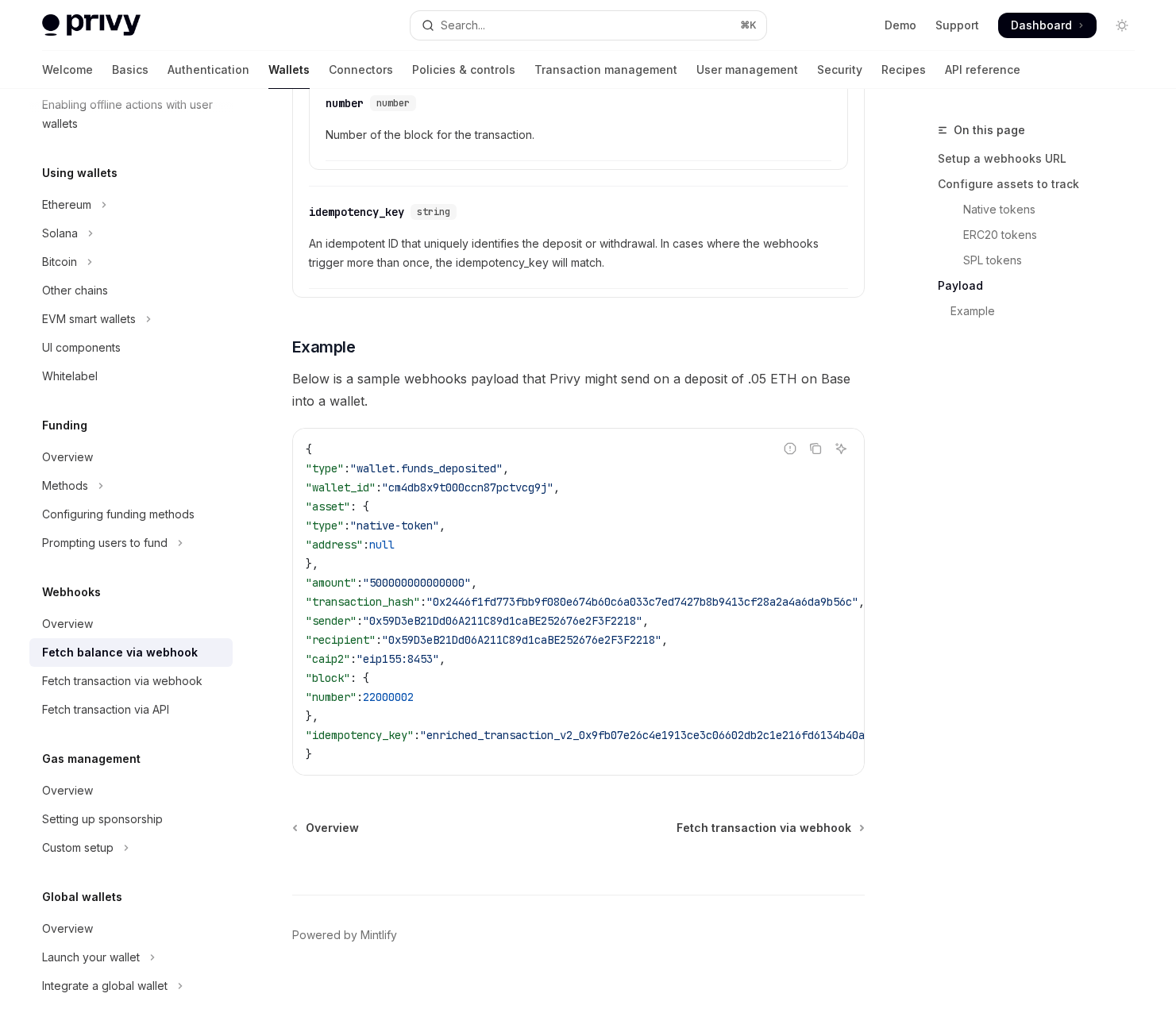
click at [665, 595] on span ""0x2446f1fd773fbb9f080e674b60c6a033c7ed7427b8b9413cf28a2a4a6da9b56c"" at bounding box center [642, 602] width 432 height 14
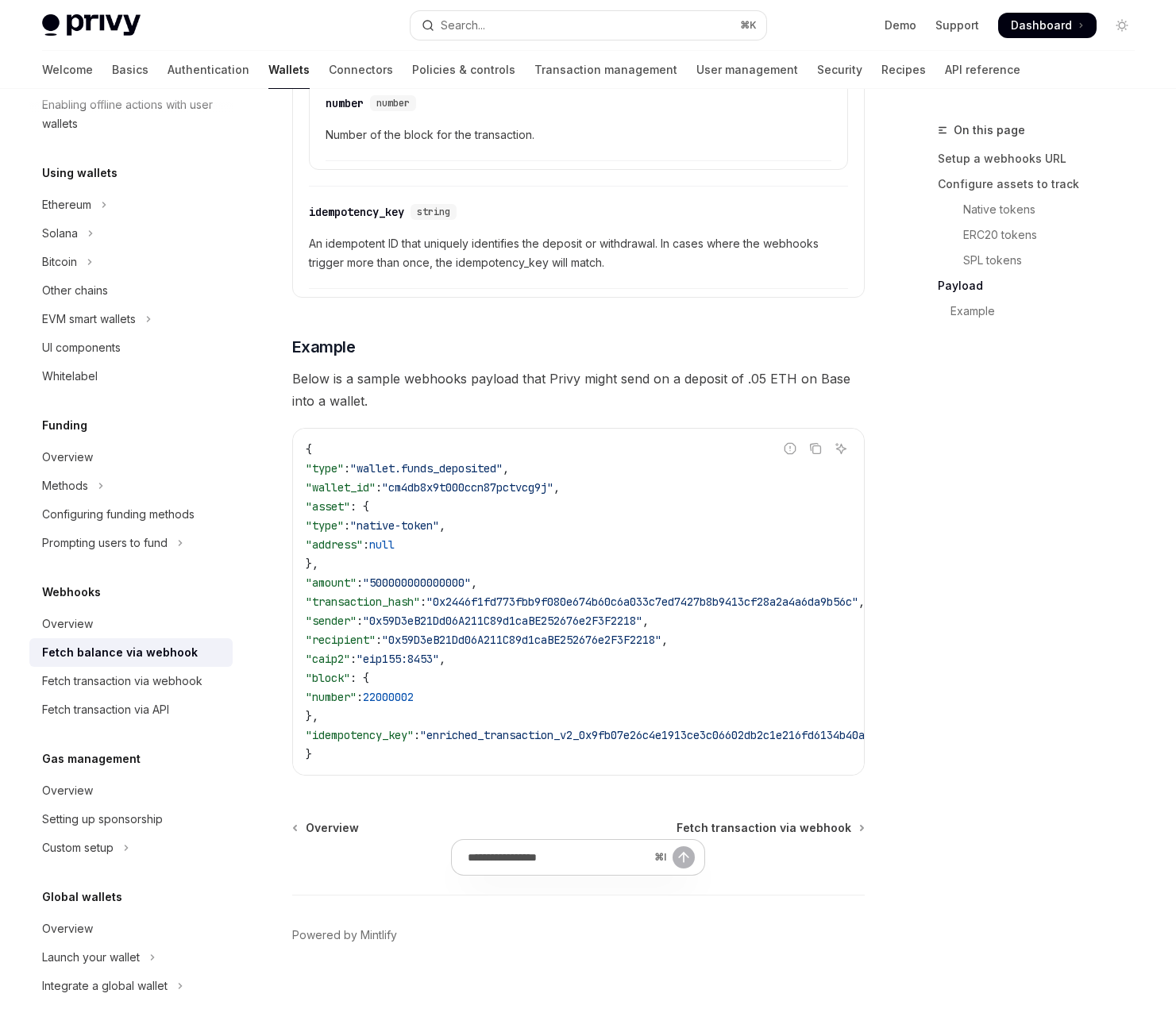
drag, startPoint x: 468, startPoint y: 727, endPoint x: 494, endPoint y: 751, distance: 35.4
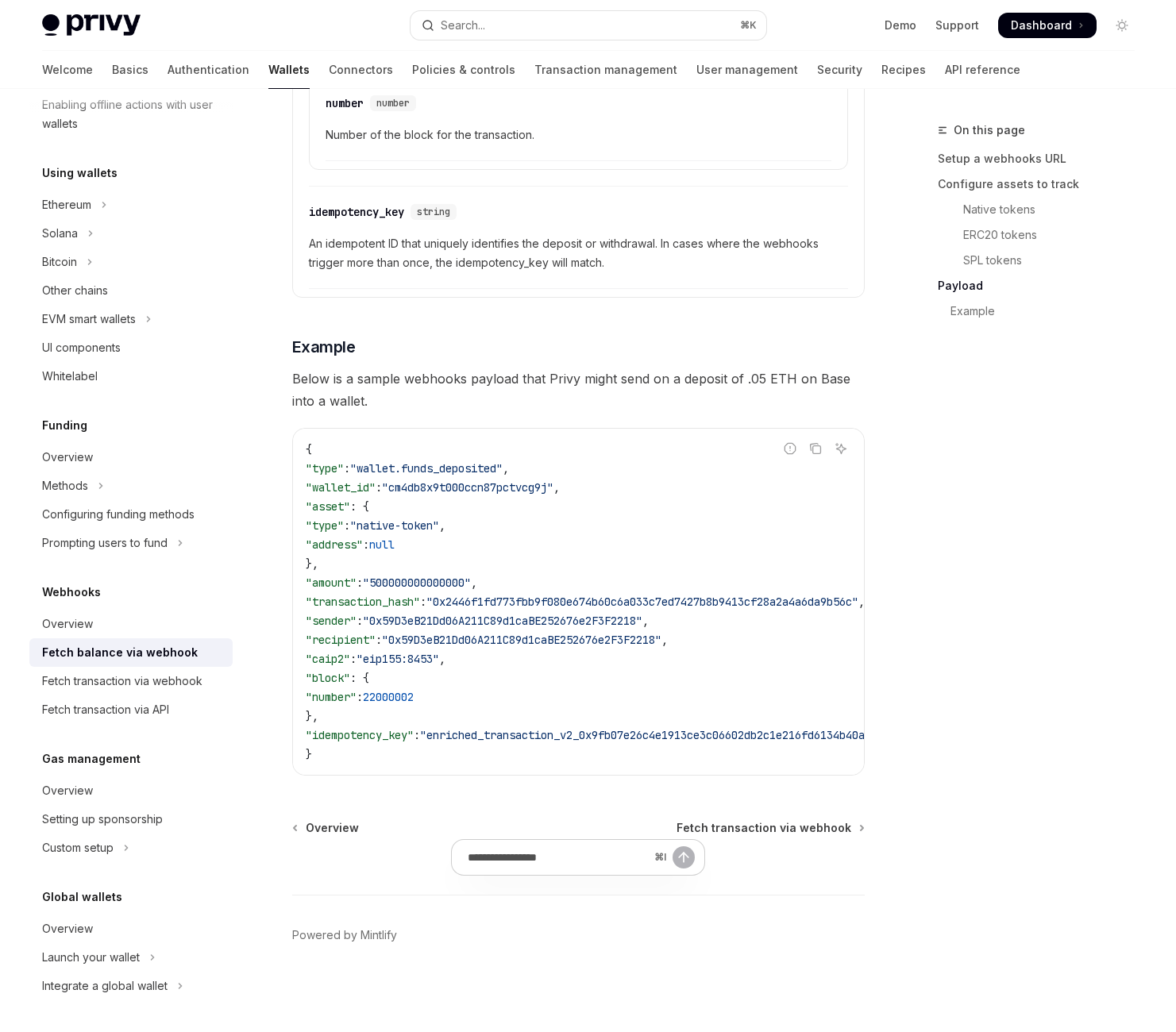
drag, startPoint x: 464, startPoint y: 715, endPoint x: 477, endPoint y: 729, distance: 19.1
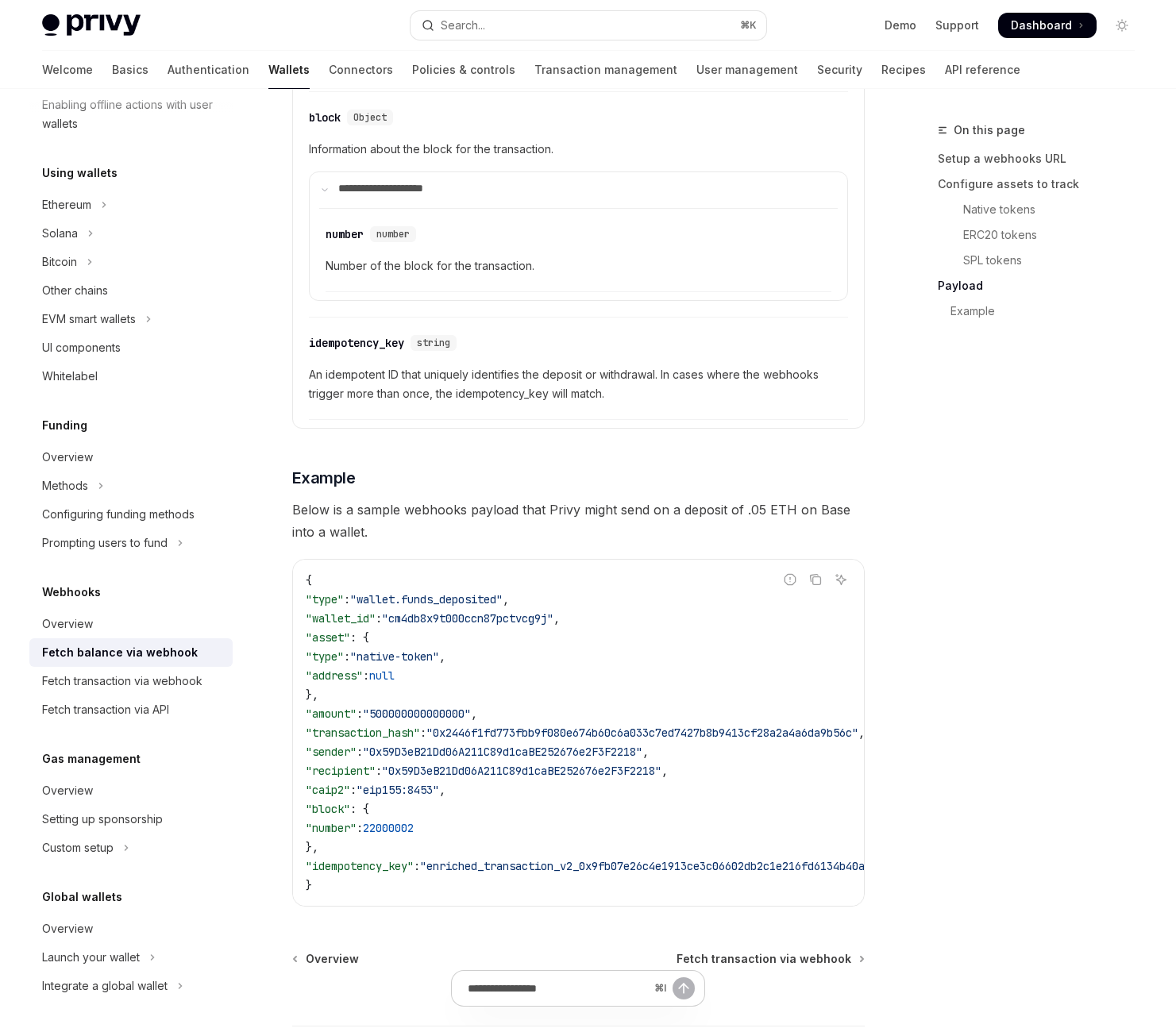
scroll to position [2457, 0]
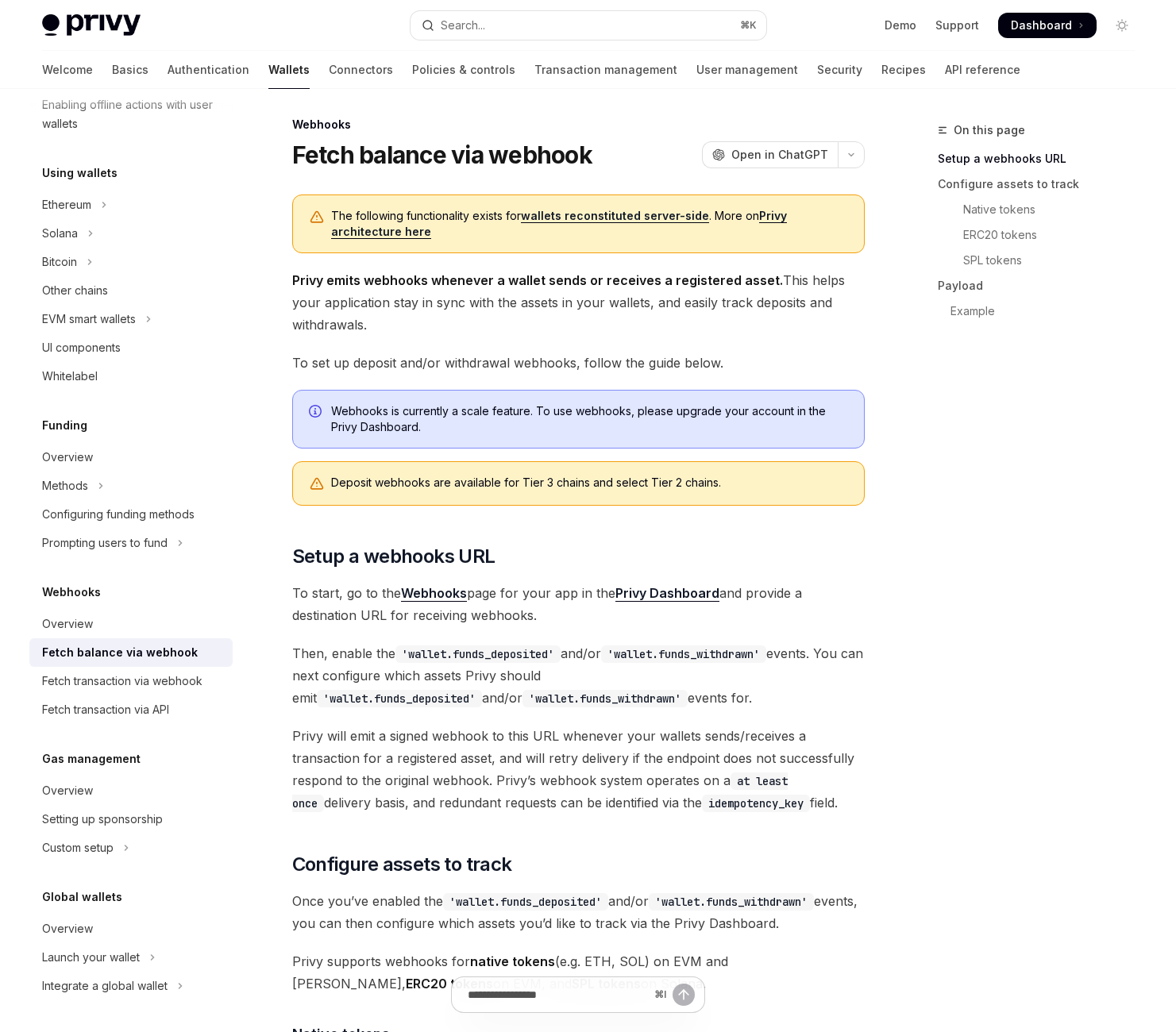
scroll to position [0, 0]
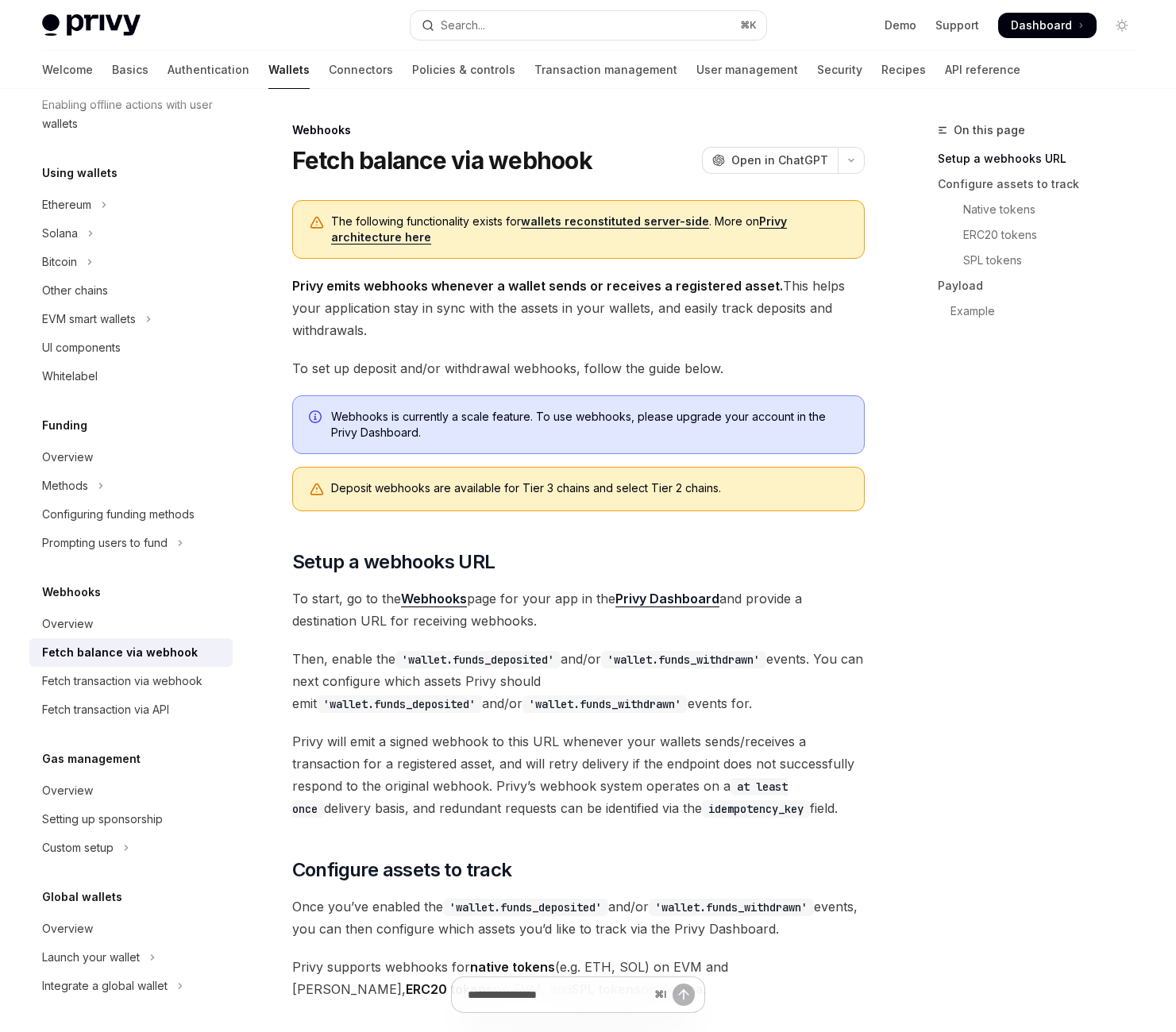
click at [748, 341] on span "Privy emits webhooks whenever a wallet sends or receives a registered asset. Th…" at bounding box center [578, 308] width 572 height 67
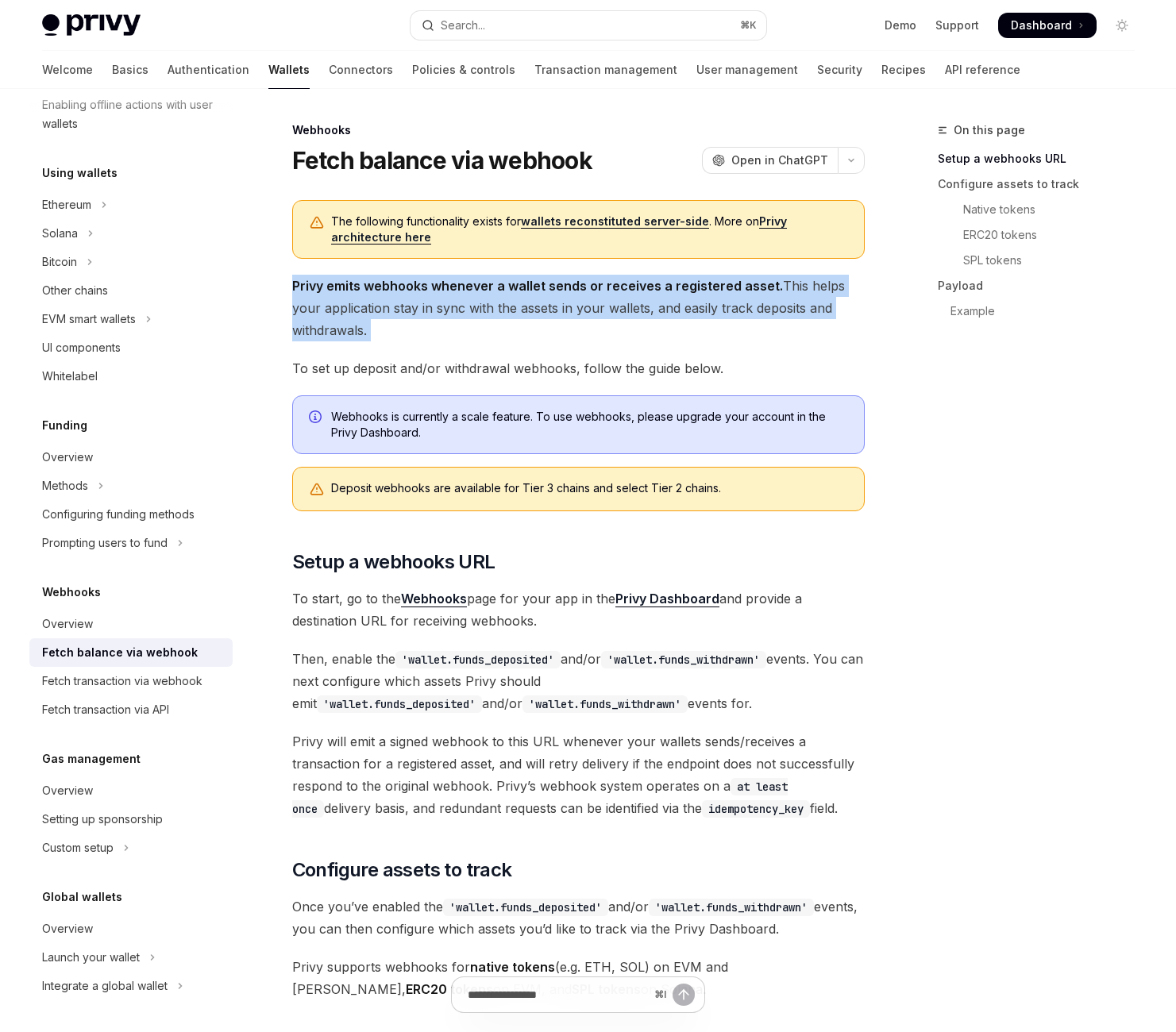
click at [748, 341] on span "Privy emits webhooks whenever a wallet sends or receives a registered asset. Th…" at bounding box center [578, 308] width 572 height 67
click at [750, 341] on span "Privy emits webhooks whenever a wallet sends or receives a registered asset. Th…" at bounding box center [578, 308] width 572 height 67
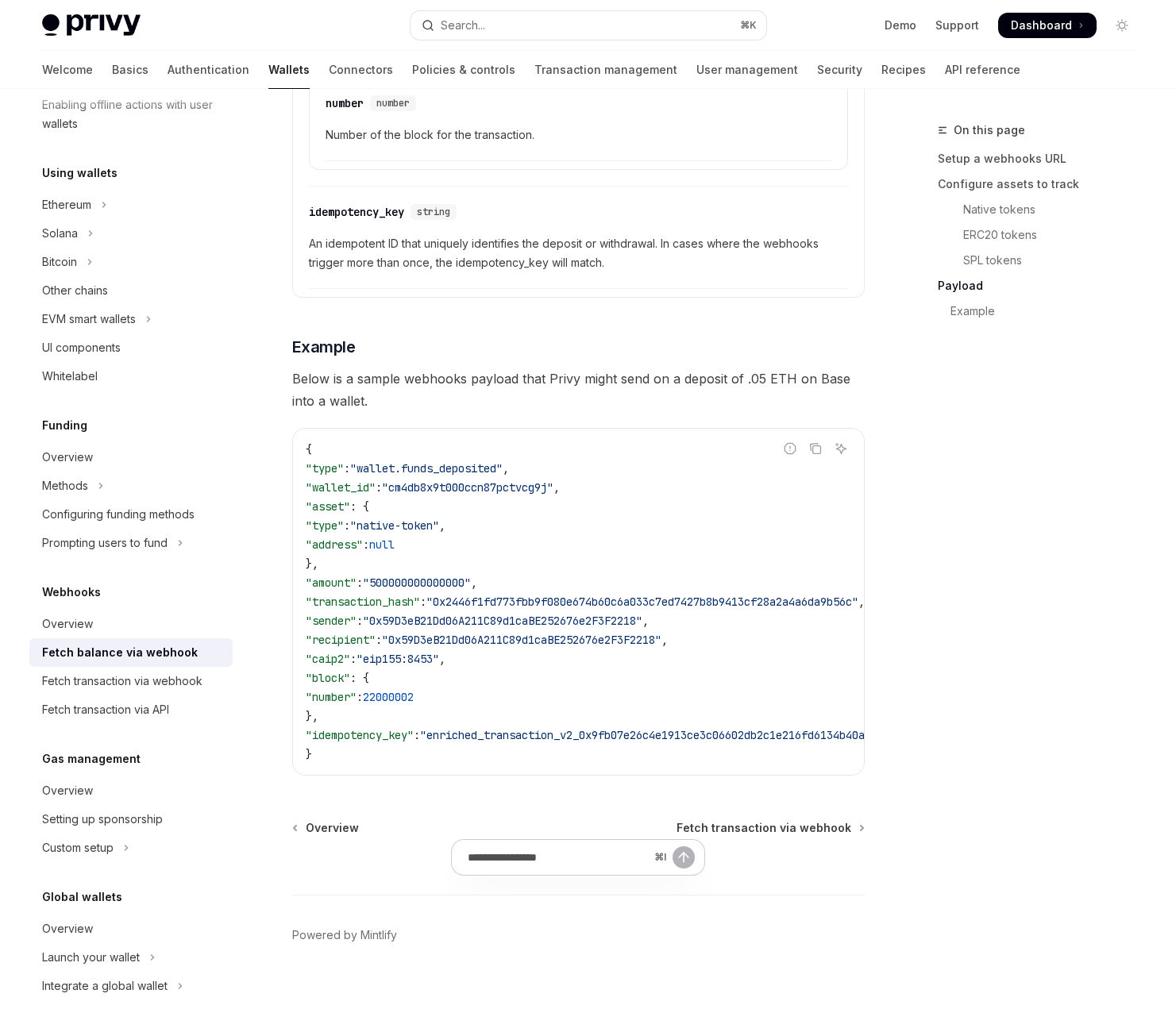
scroll to position [2606, 0]
drag, startPoint x: 608, startPoint y: 485, endPoint x: 593, endPoint y: 484, distance: 15.0
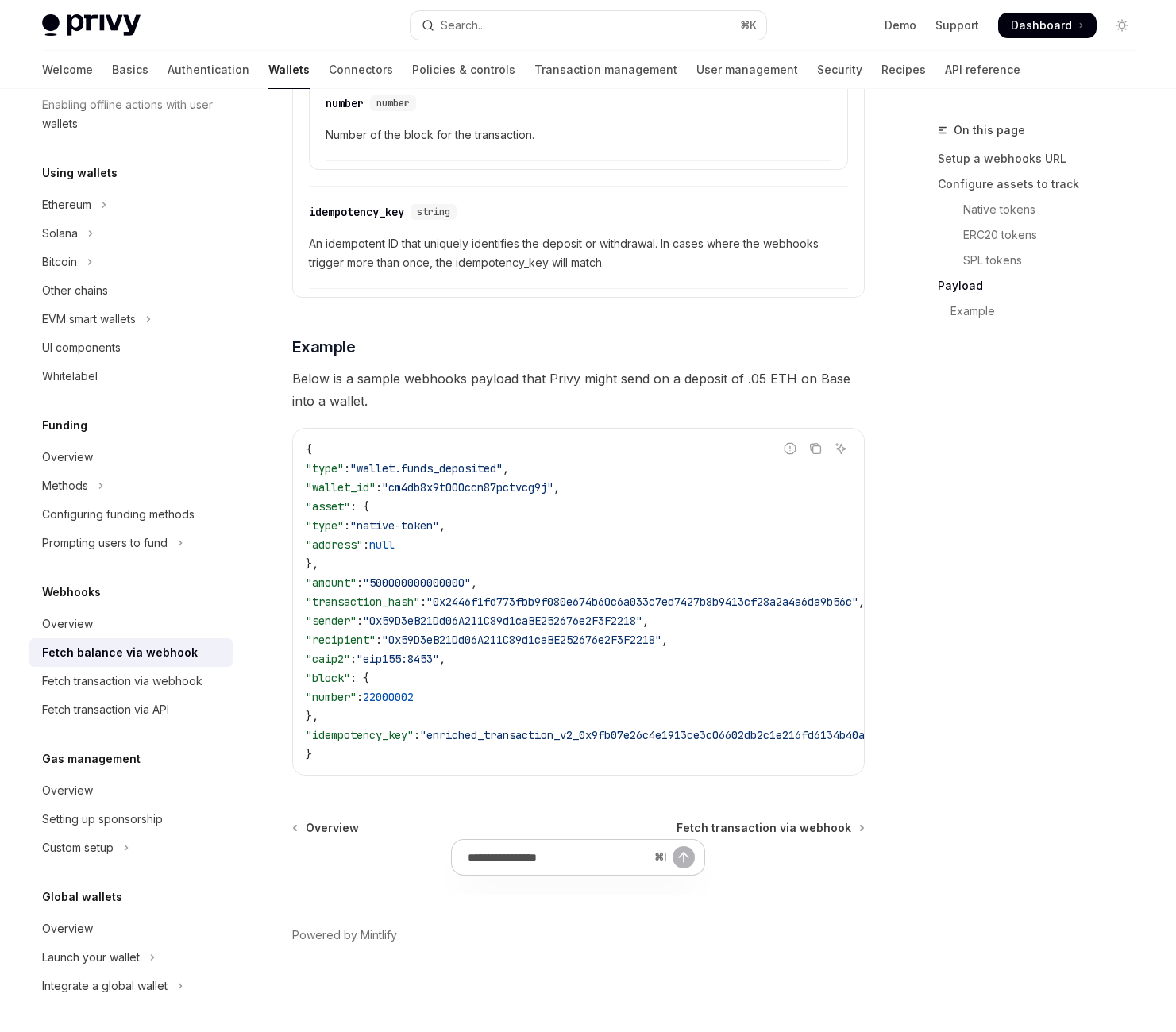
copy span "Absolute amount of the transaction. Denominated based on the asset (e.g. wei fo…"
click at [506, 875] on input "Ask a question..." at bounding box center [557, 856] width 257 height 35
paste input "**********"
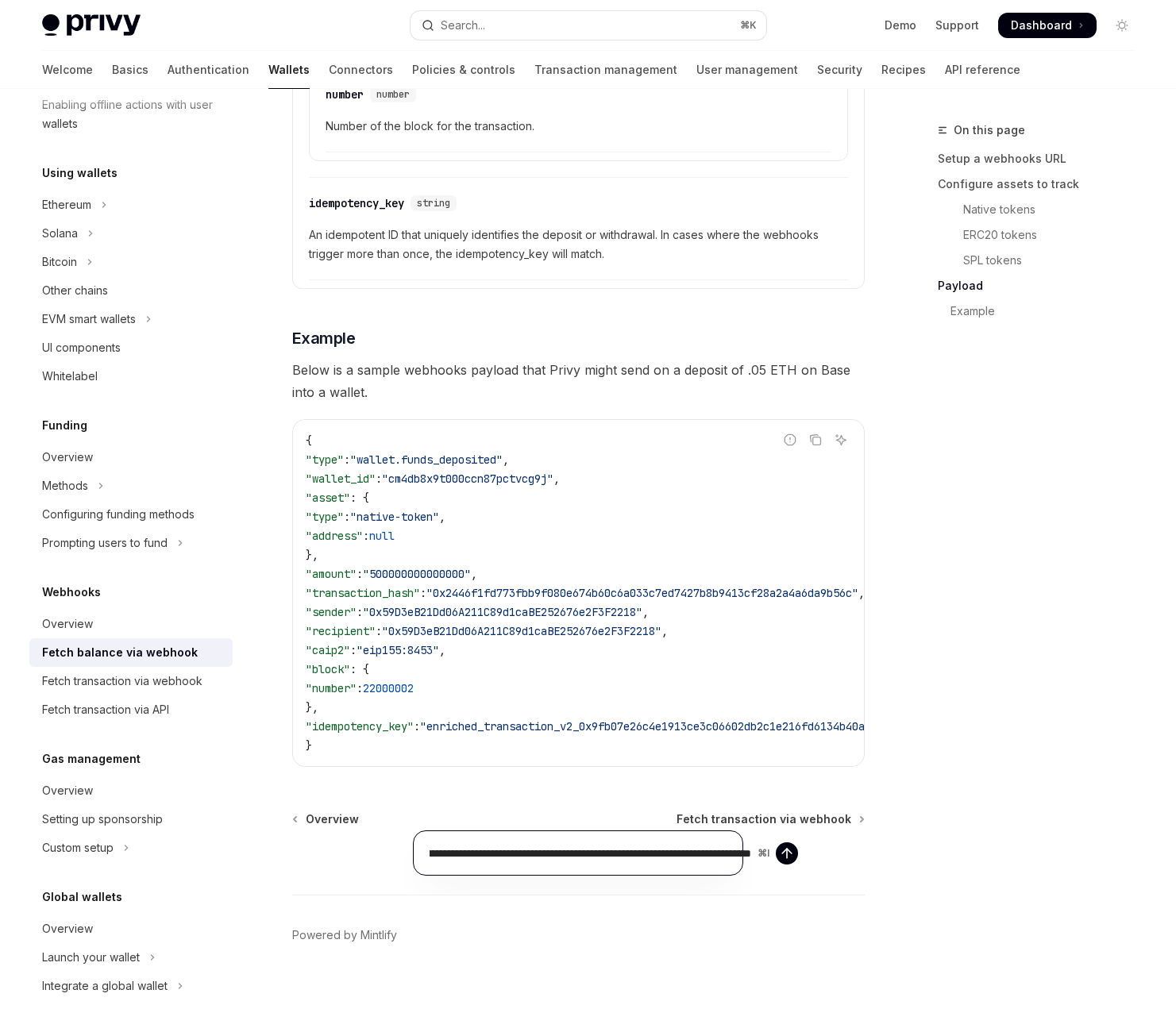
type input "**********"
type textarea "*"
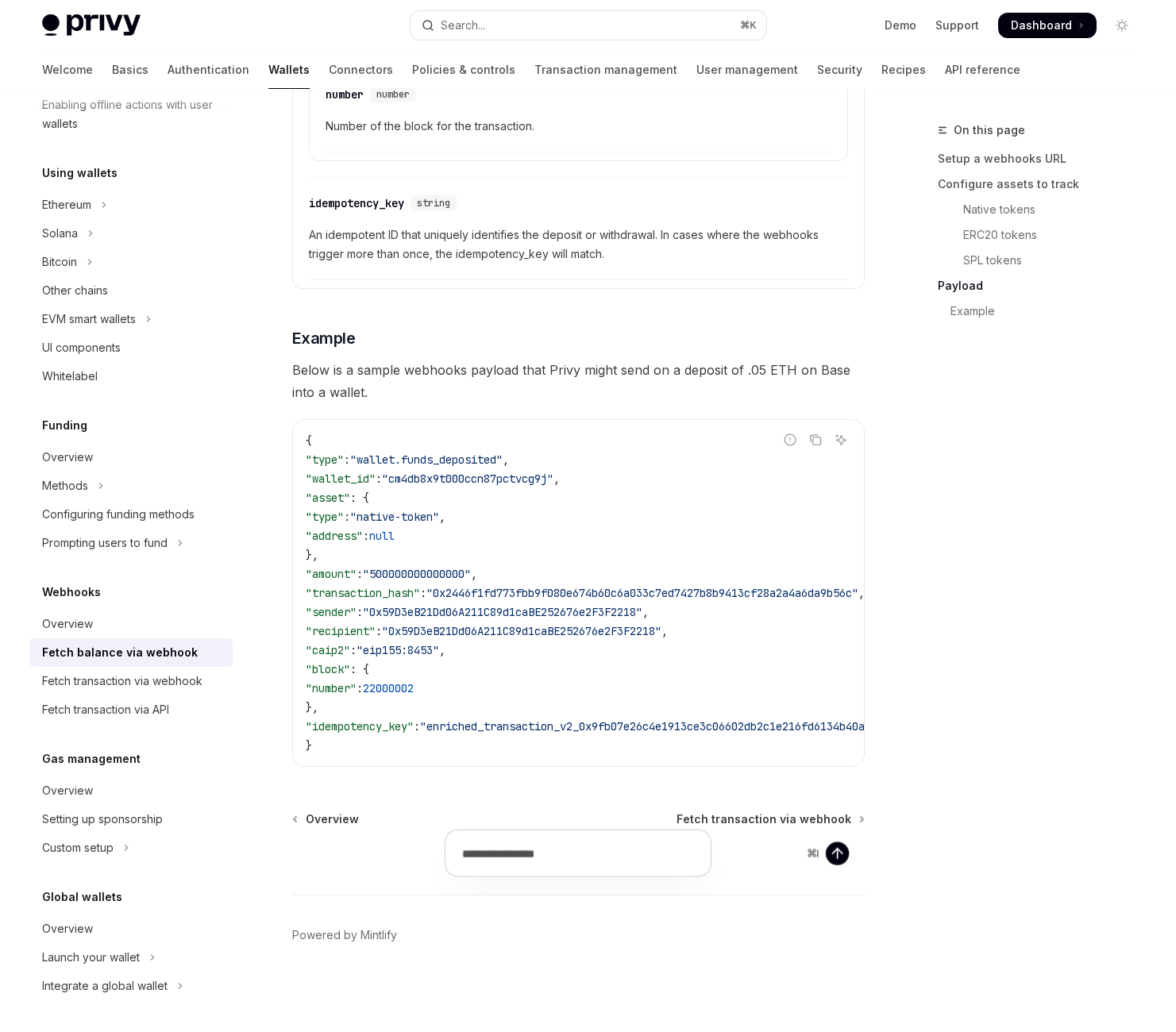
scroll to position [0, 0]
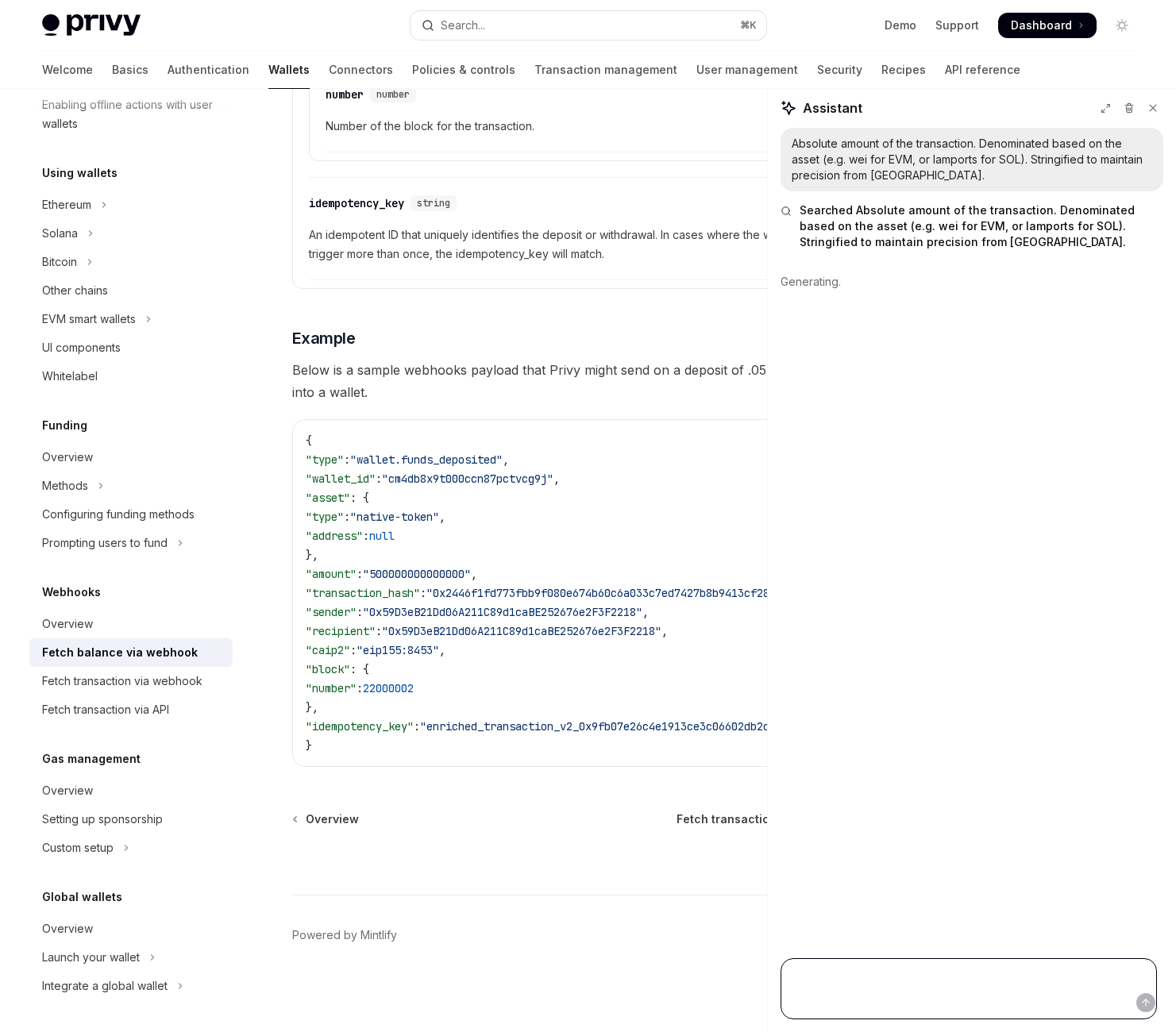
type textarea "*"
